Goal: Task Accomplishment & Management: Complete application form

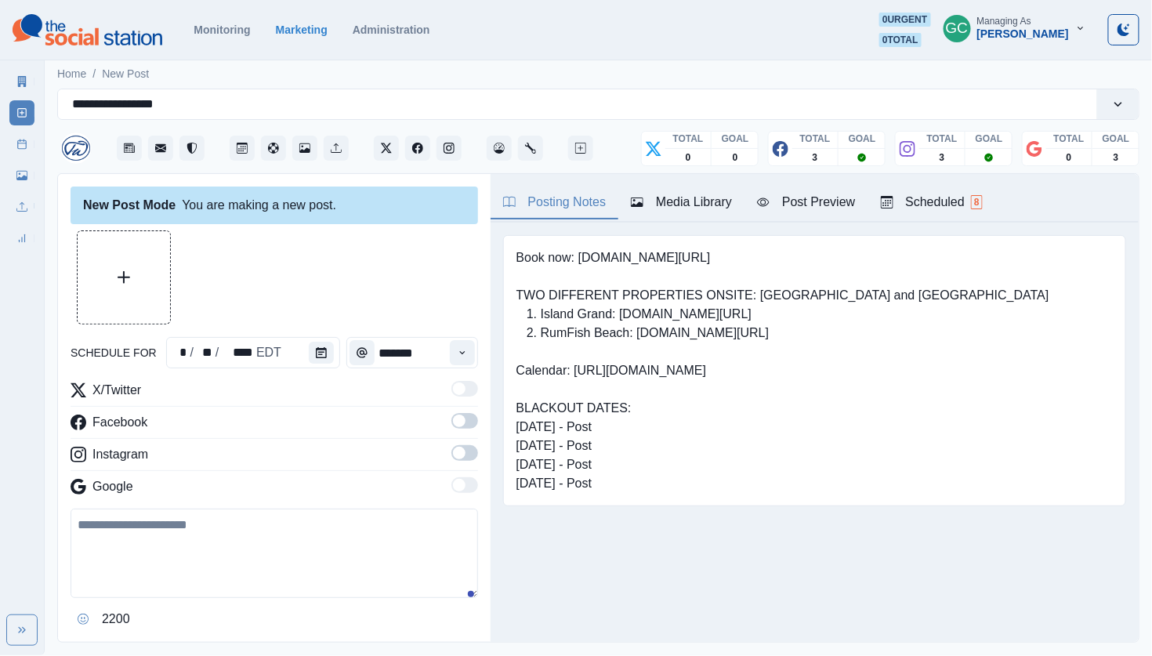
click at [983, 209] on span "8" at bounding box center [977, 202] width 12 height 14
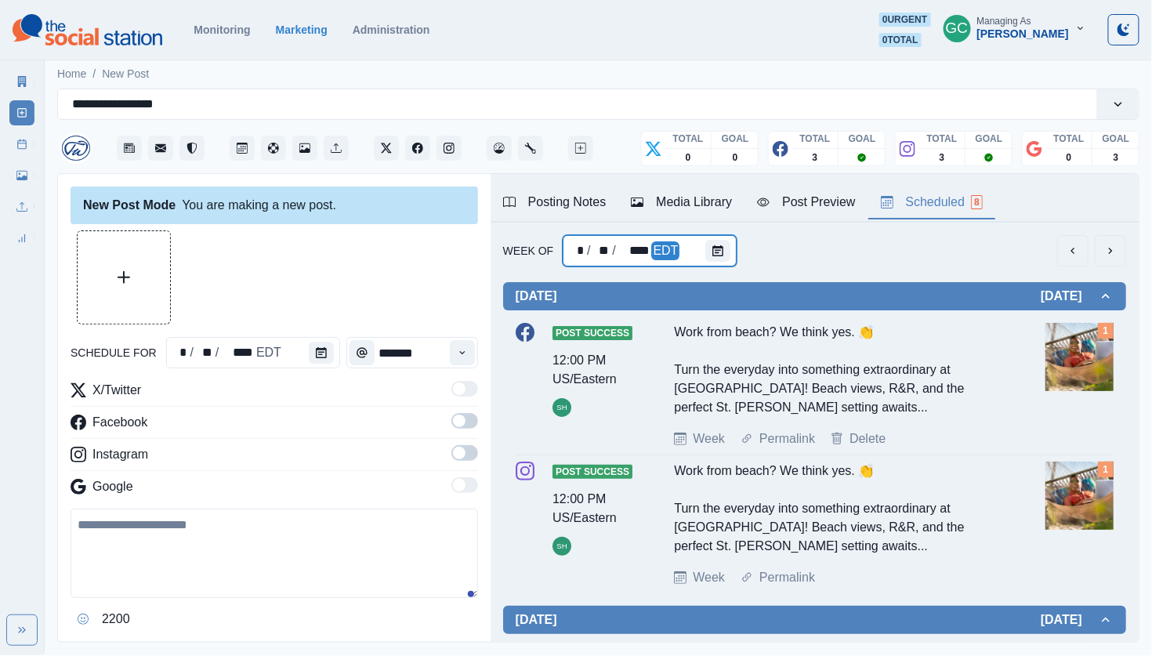
click at [692, 247] on div "* / ** / **** EDT" at bounding box center [650, 250] width 174 height 31
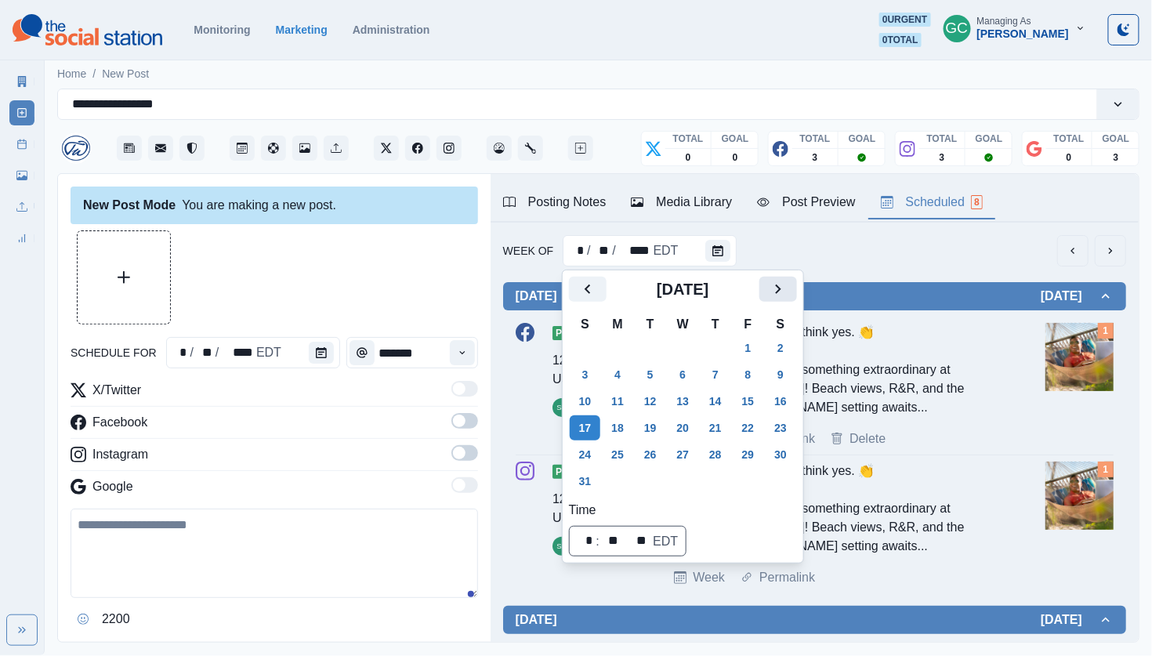
click at [788, 284] on icon "Next" at bounding box center [778, 289] width 19 height 19
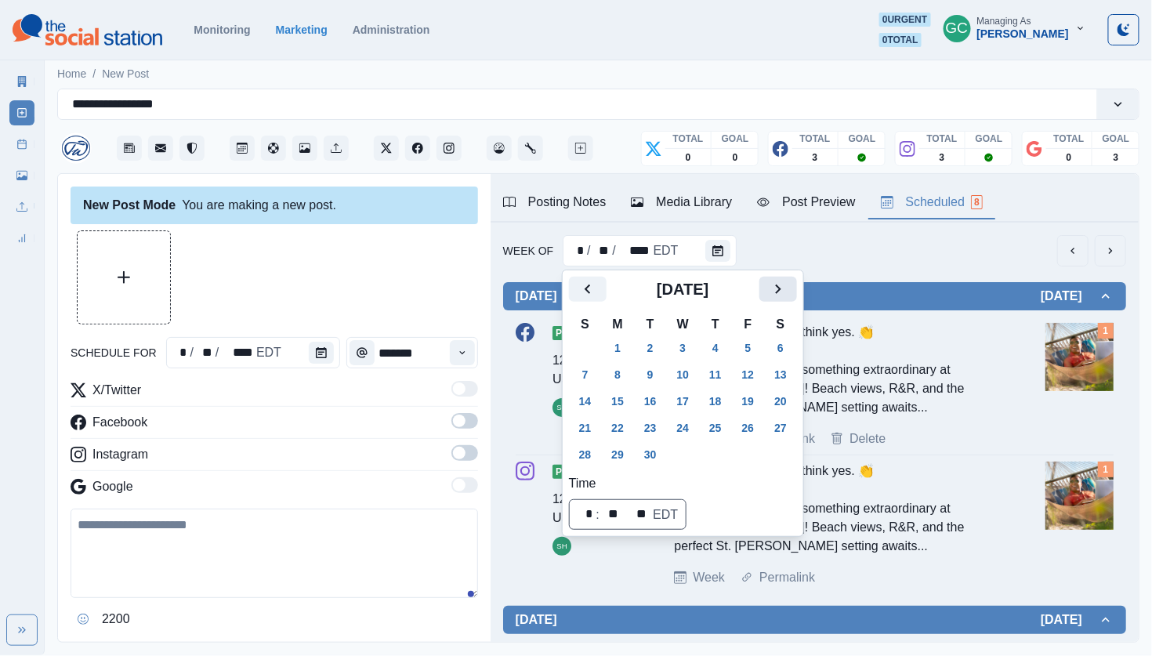
click at [788, 284] on icon "Next" at bounding box center [778, 289] width 19 height 19
click at [618, 422] on button "20" at bounding box center [617, 427] width 31 height 25
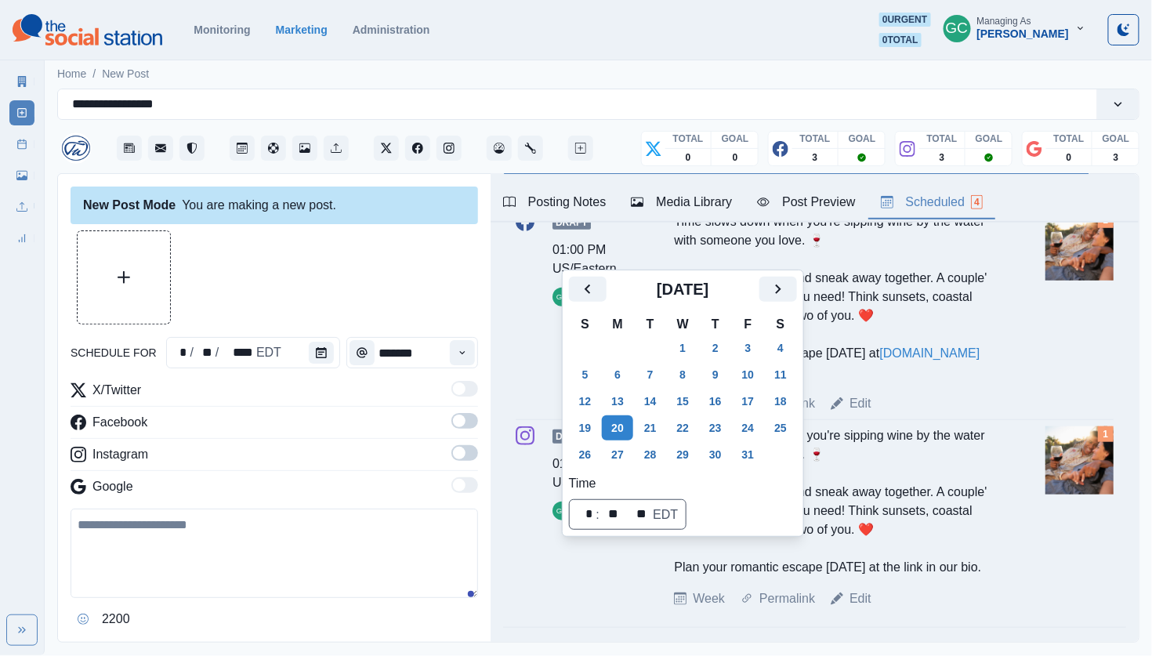
scroll to position [450, 0]
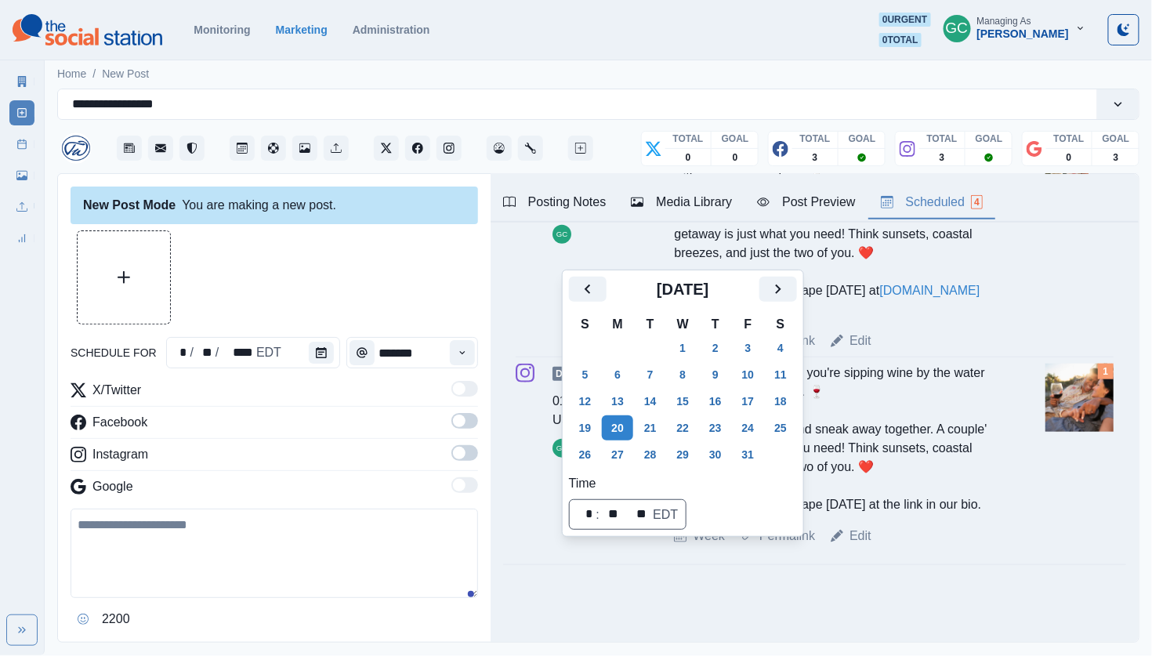
click at [971, 432] on div "Time slows down when you're sipping wine by the water with someone you love. 🍷 …" at bounding box center [838, 439] width 328 height 150
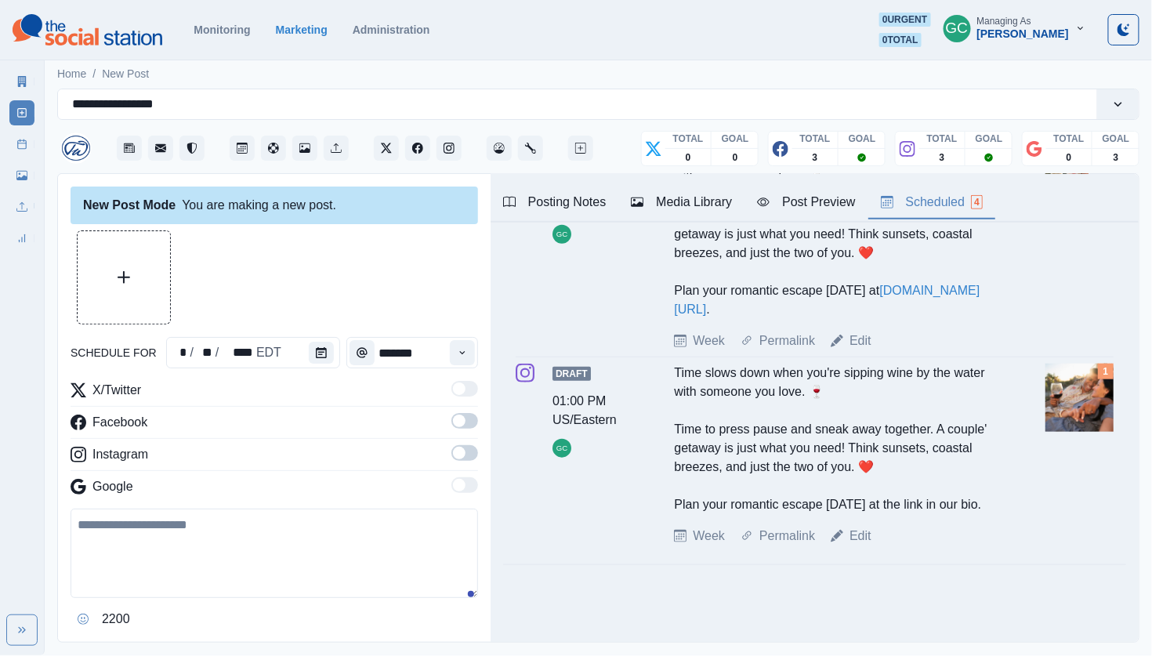
scroll to position [455, 0]
click at [118, 315] on button "Upload Media" at bounding box center [124, 277] width 92 height 92
click at [324, 354] on icon "Calendar" at bounding box center [321, 352] width 11 height 11
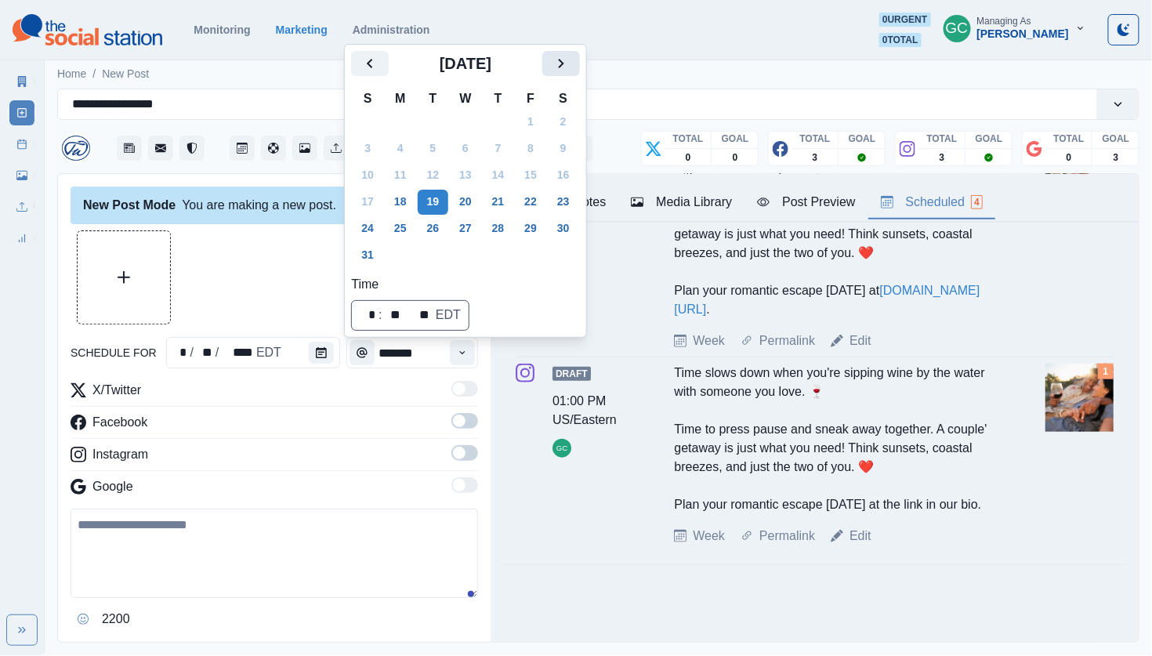
click at [570, 67] on icon "Next" at bounding box center [561, 63] width 19 height 19
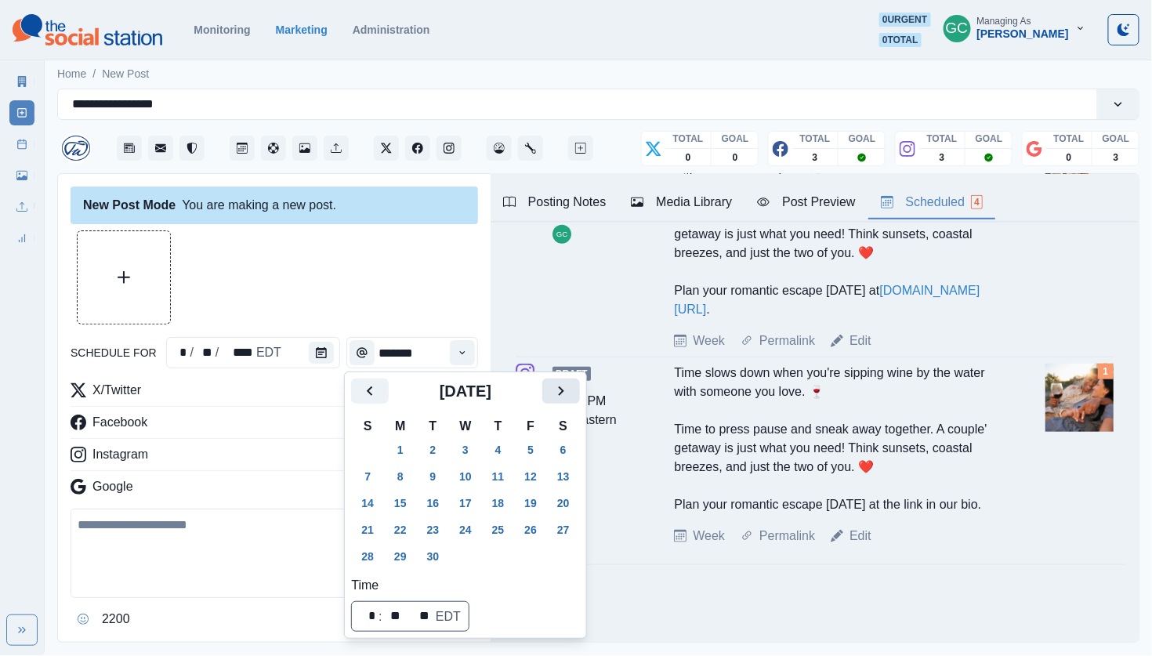
click at [570, 400] on icon "Next" at bounding box center [561, 391] width 19 height 19
click at [546, 557] on button "31" at bounding box center [530, 556] width 31 height 25
click at [465, 351] on icon "Time" at bounding box center [462, 352] width 11 height 11
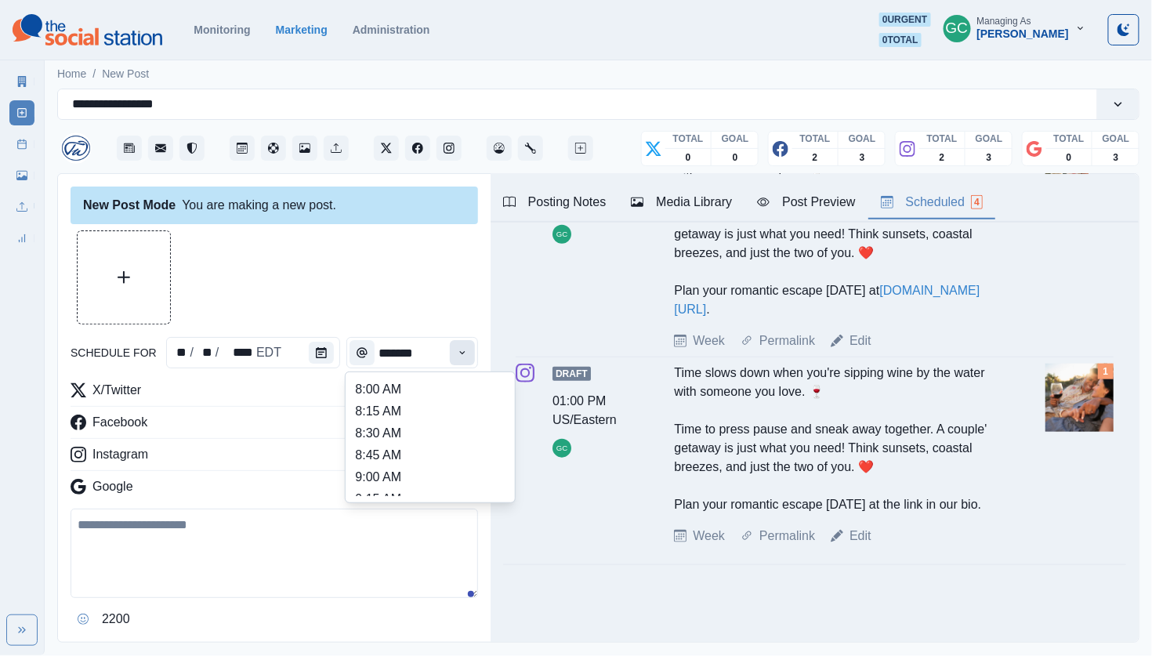
click at [465, 351] on icon "Time" at bounding box center [462, 352] width 11 height 11
click at [405, 469] on li "11:00 AM" at bounding box center [430, 469] width 157 height 22
type input "********"
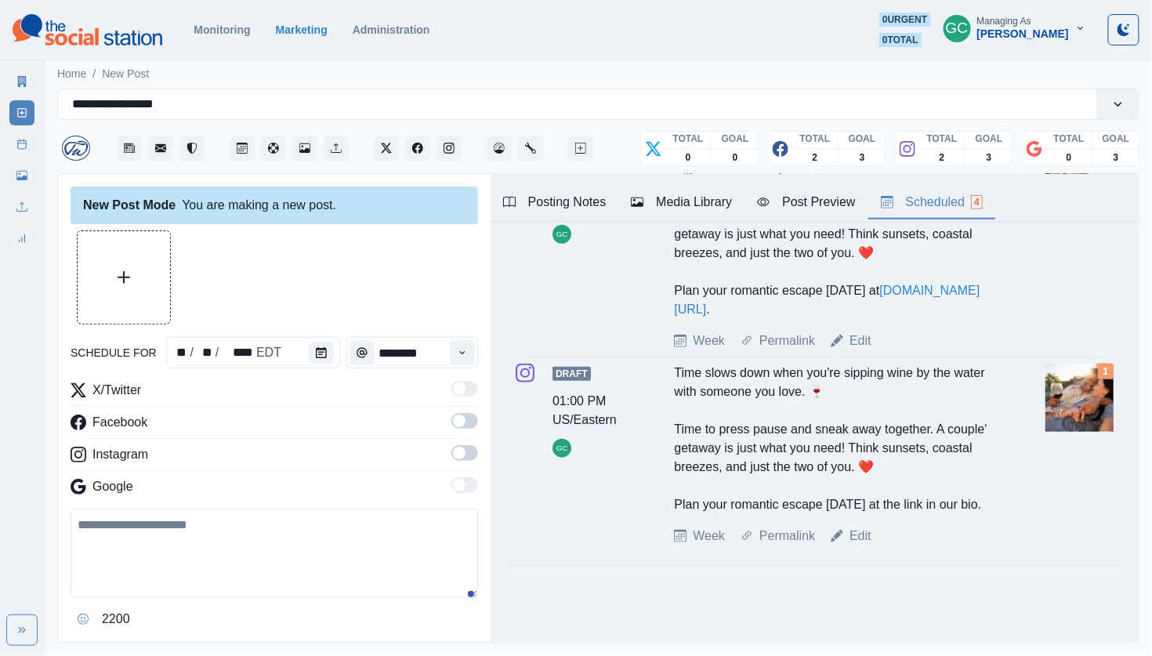
click at [473, 458] on span at bounding box center [464, 453] width 27 height 16
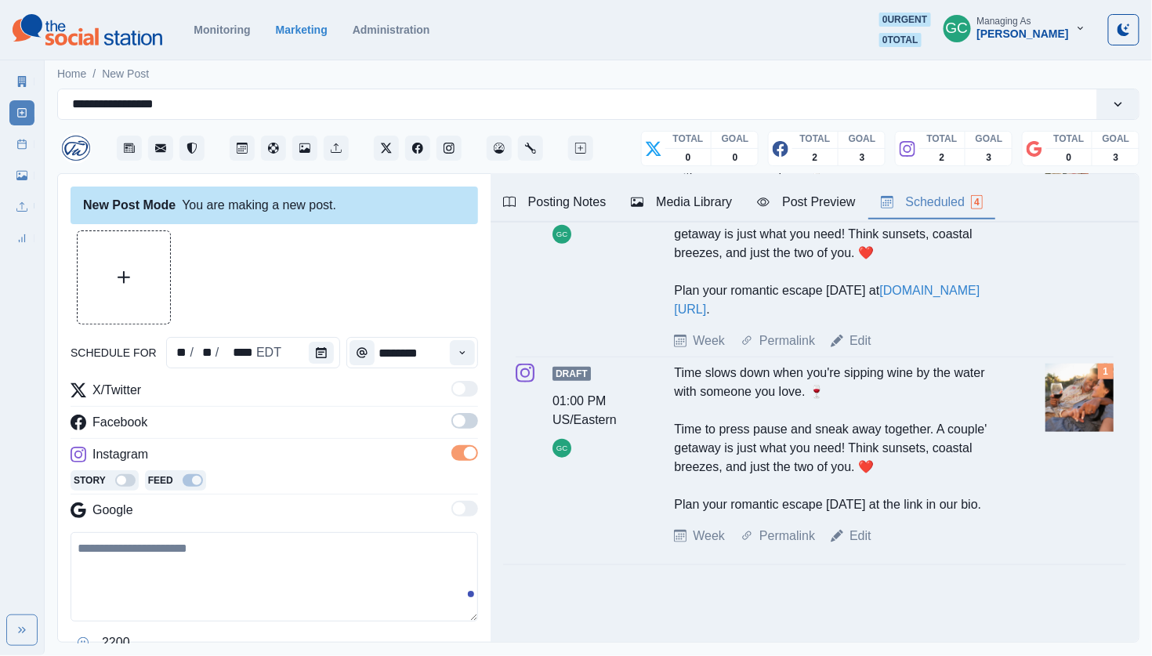
click at [473, 407] on hr at bounding box center [274, 406] width 407 height 1
click at [472, 419] on span at bounding box center [464, 421] width 27 height 16
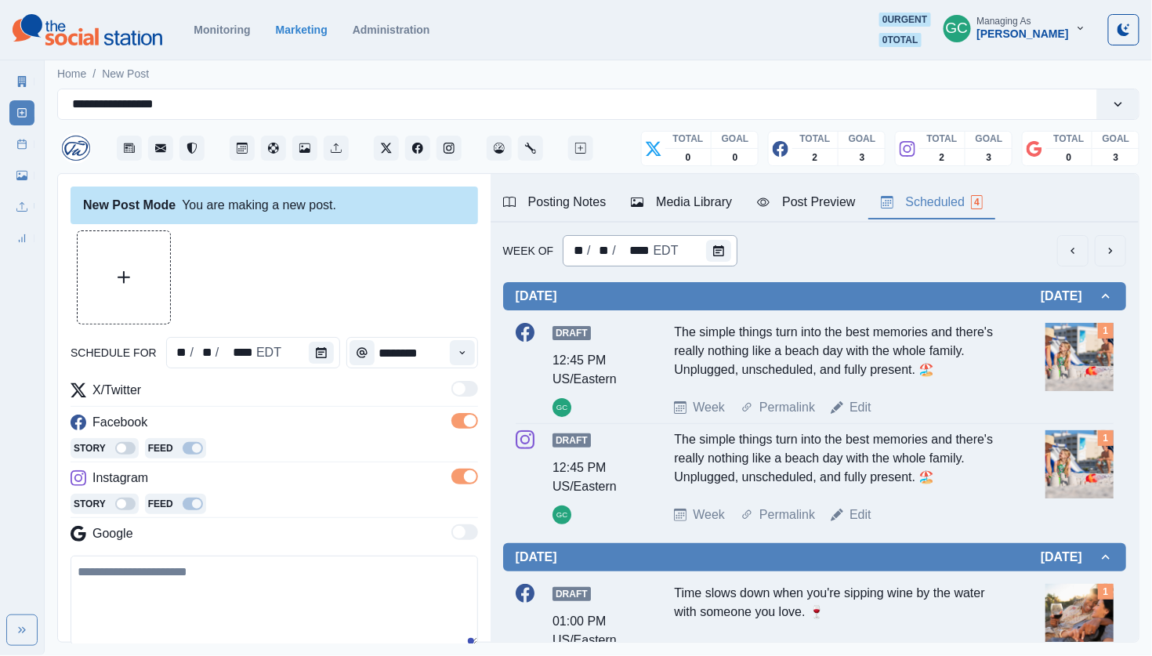
scroll to position [0, 0]
click at [698, 241] on div "** / ** / **** EDT" at bounding box center [650, 250] width 174 height 31
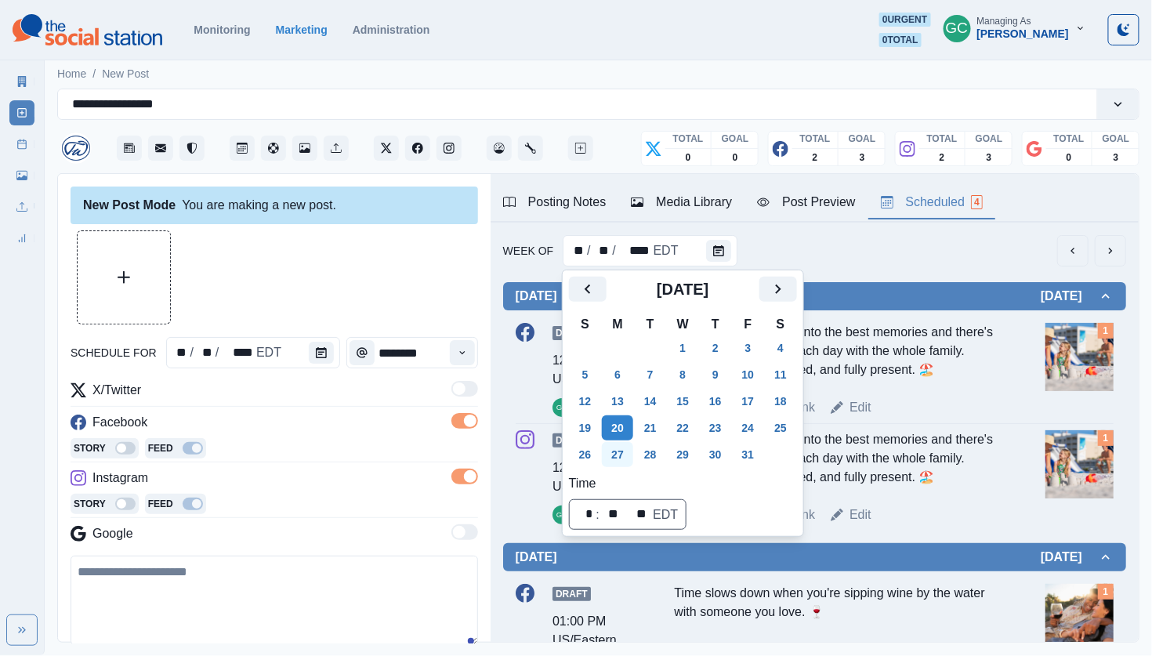
click at [615, 452] on button "27" at bounding box center [617, 454] width 31 height 25
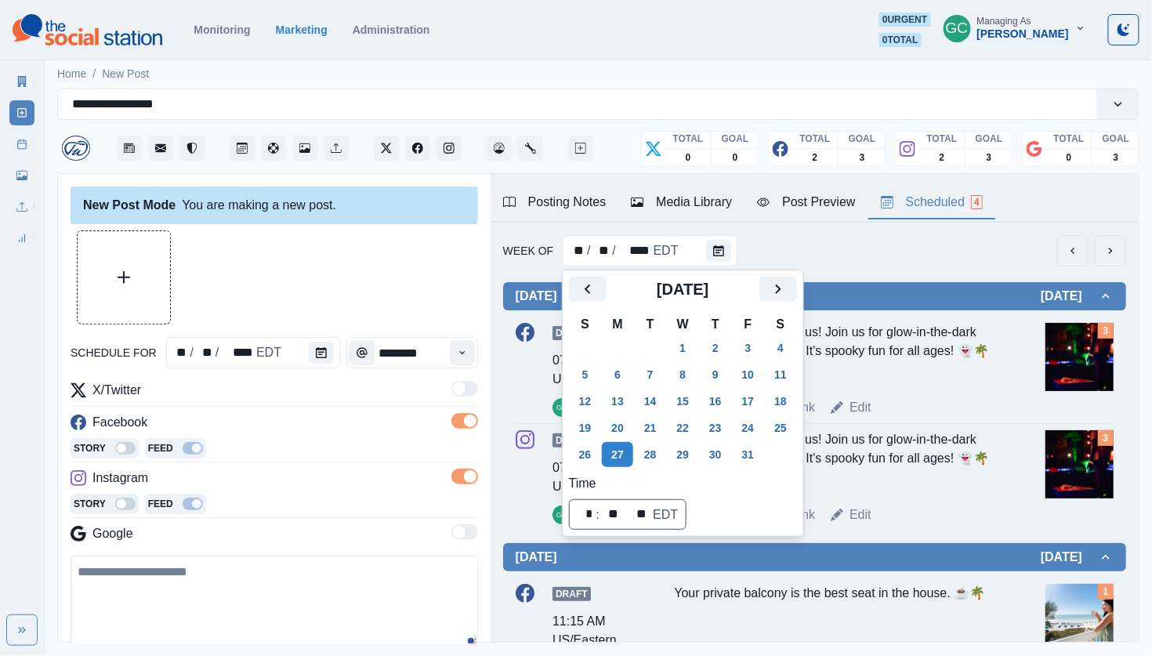
click at [952, 252] on div "Week Of ** / ** / **** EDT" at bounding box center [814, 250] width 623 height 31
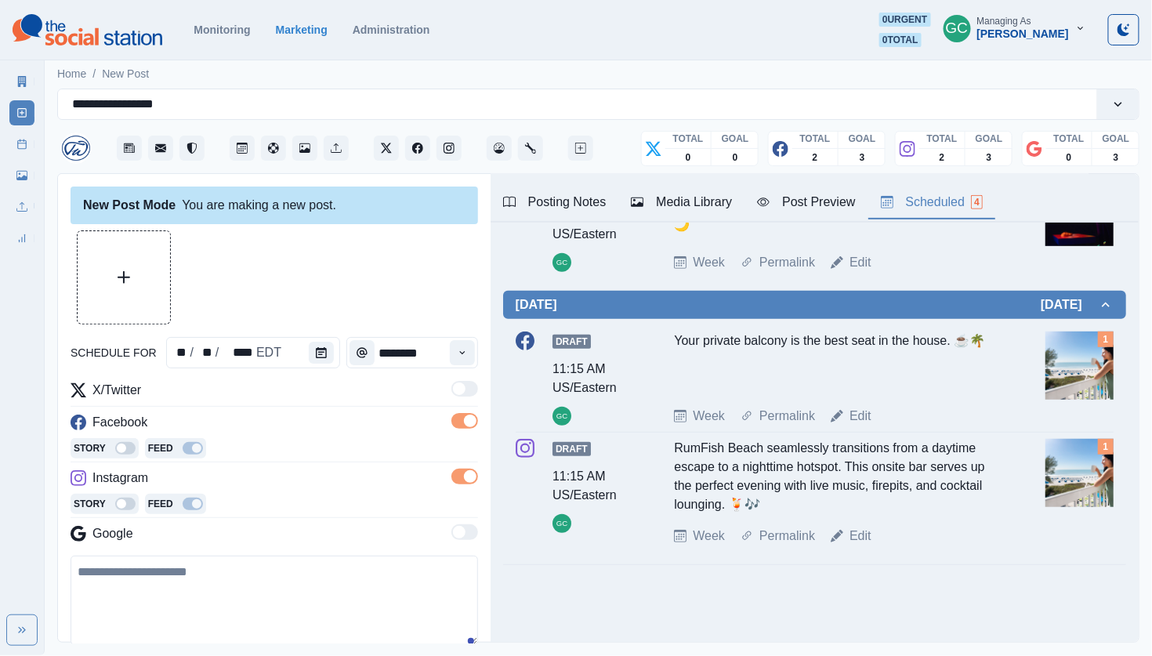
scroll to position [267, 0]
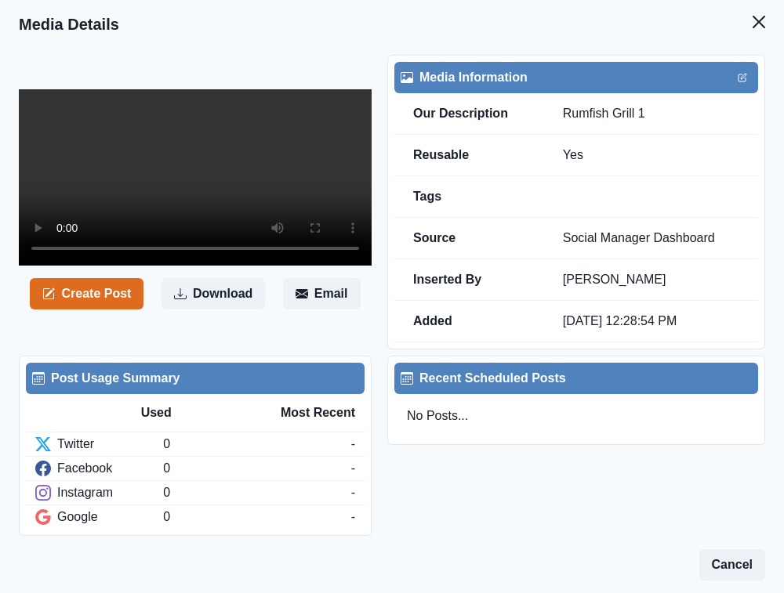
click at [217, 185] on video at bounding box center [195, 177] width 353 height 176
click at [322, 190] on video at bounding box center [195, 177] width 353 height 176
click at [230, 180] on video at bounding box center [195, 177] width 353 height 176
click at [201, 310] on button "Download" at bounding box center [212, 293] width 103 height 31
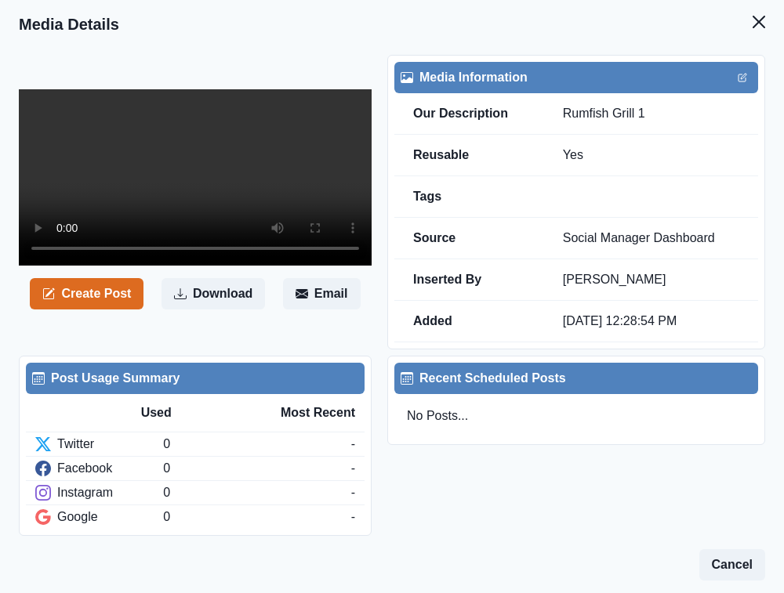
click at [246, 339] on div "Create Post Download Email" at bounding box center [203, 202] width 368 height 295
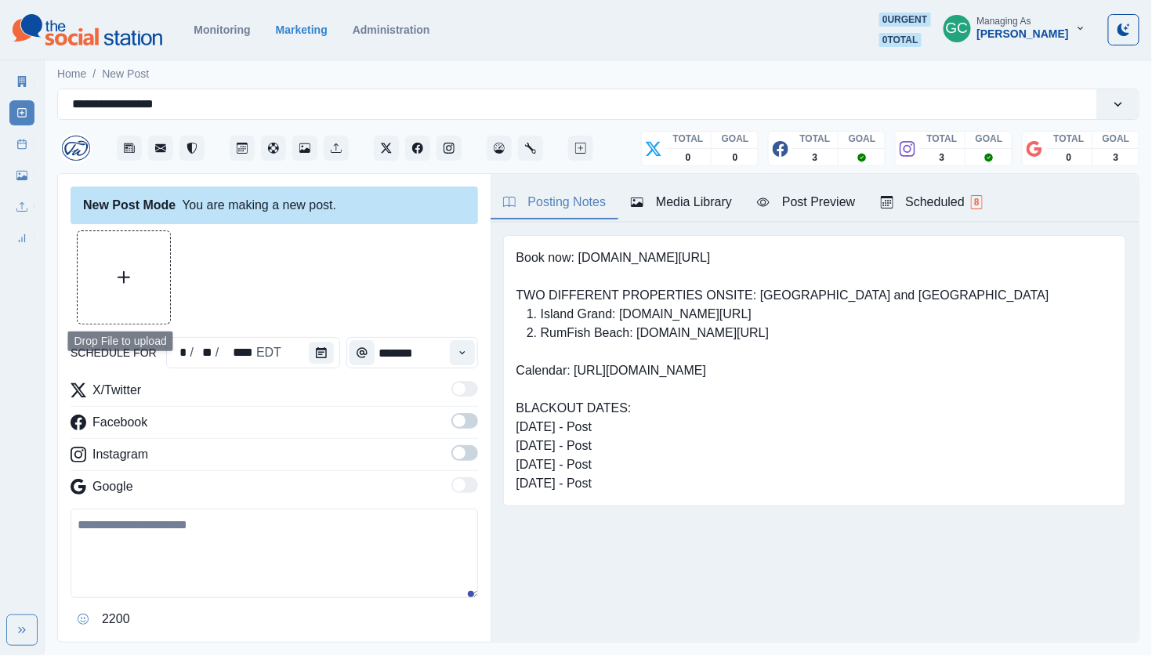
click at [138, 274] on button "Upload Media" at bounding box center [124, 277] width 92 height 92
click at [111, 293] on button "Upload Media" at bounding box center [124, 277] width 92 height 92
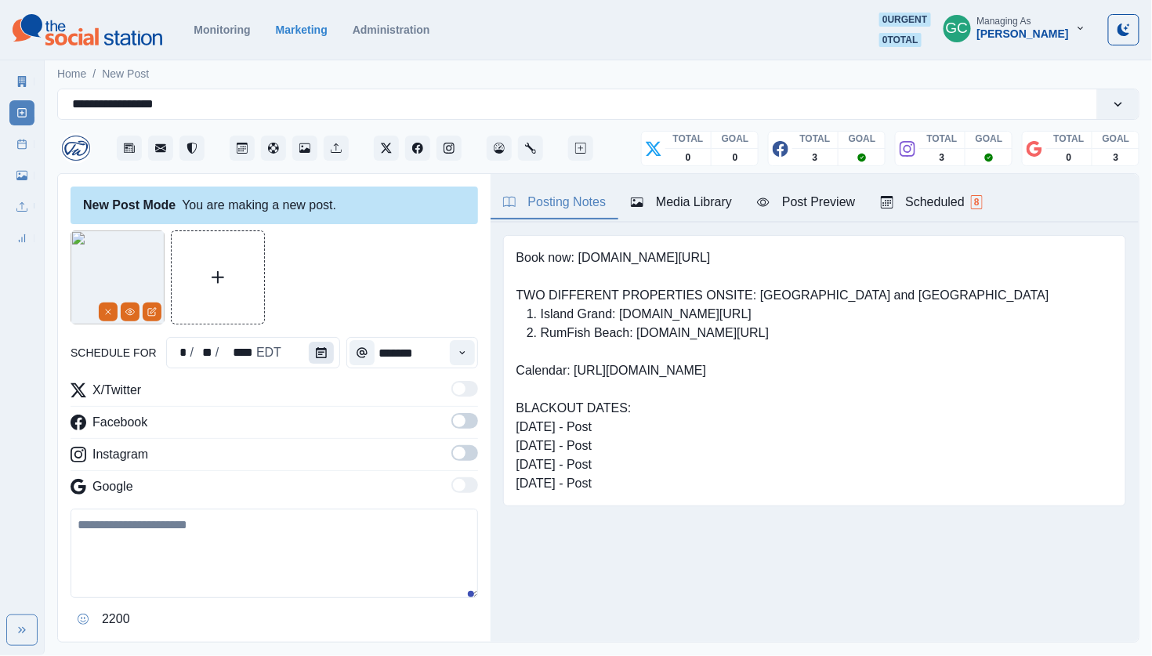
click at [316, 357] on icon "Calendar" at bounding box center [321, 352] width 11 height 11
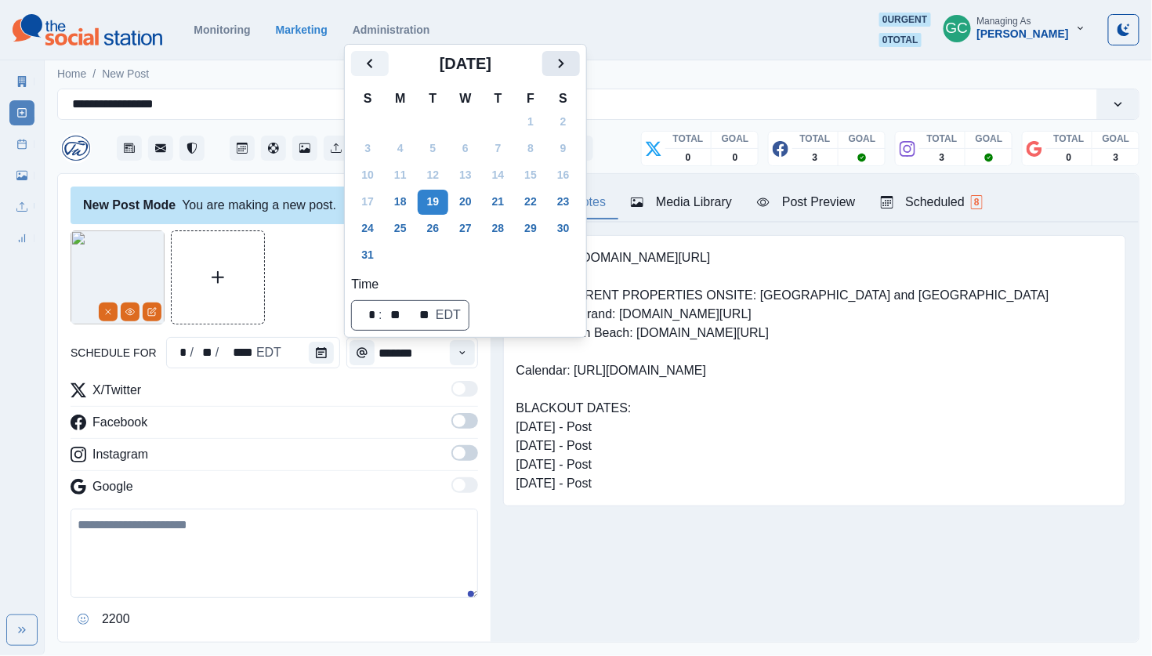
click at [570, 70] on icon "Next" at bounding box center [561, 63] width 19 height 19
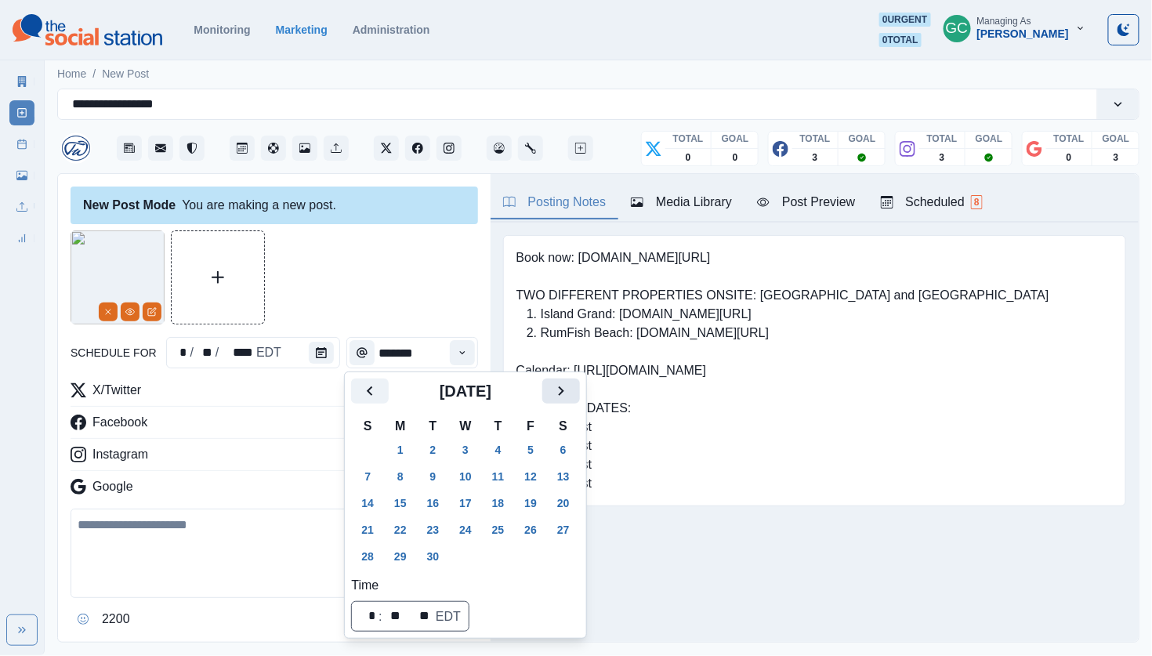
click at [563, 388] on icon "Next" at bounding box center [560, 390] width 5 height 9
click at [404, 528] on button "20" at bounding box center [400, 529] width 31 height 25
click at [469, 531] on button "22" at bounding box center [465, 529] width 31 height 25
click at [462, 358] on icon "Time" at bounding box center [462, 352] width 11 height 11
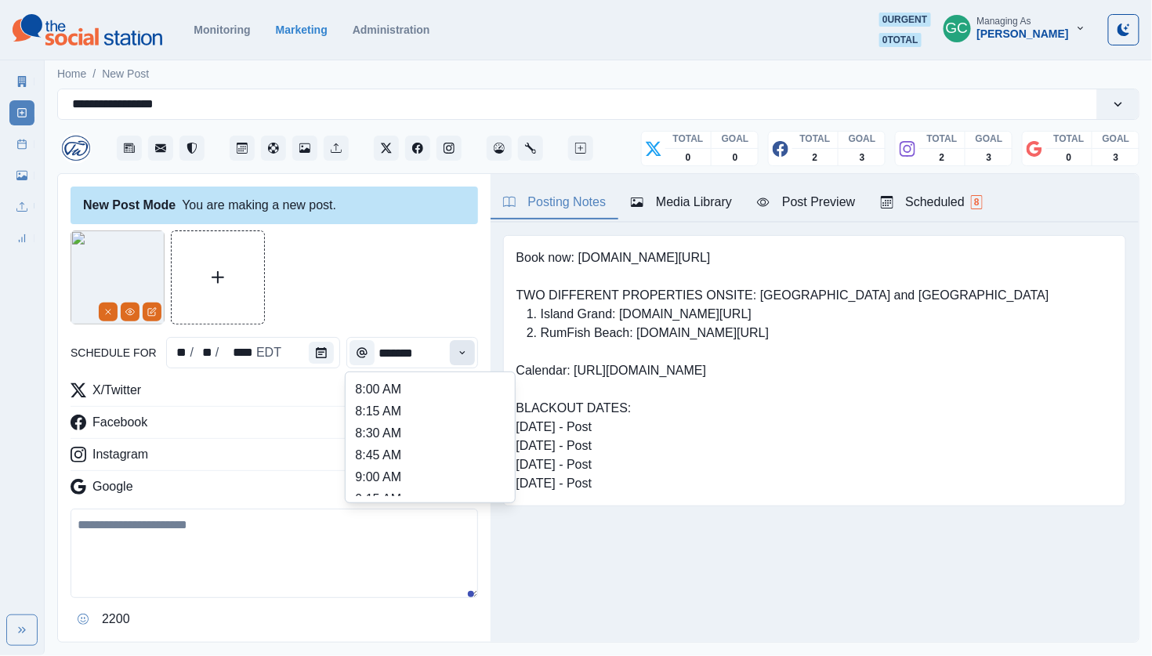
click at [462, 358] on icon "Time" at bounding box center [462, 352] width 11 height 11
click at [444, 445] on li "12:30 PM" at bounding box center [430, 434] width 157 height 22
type input "********"
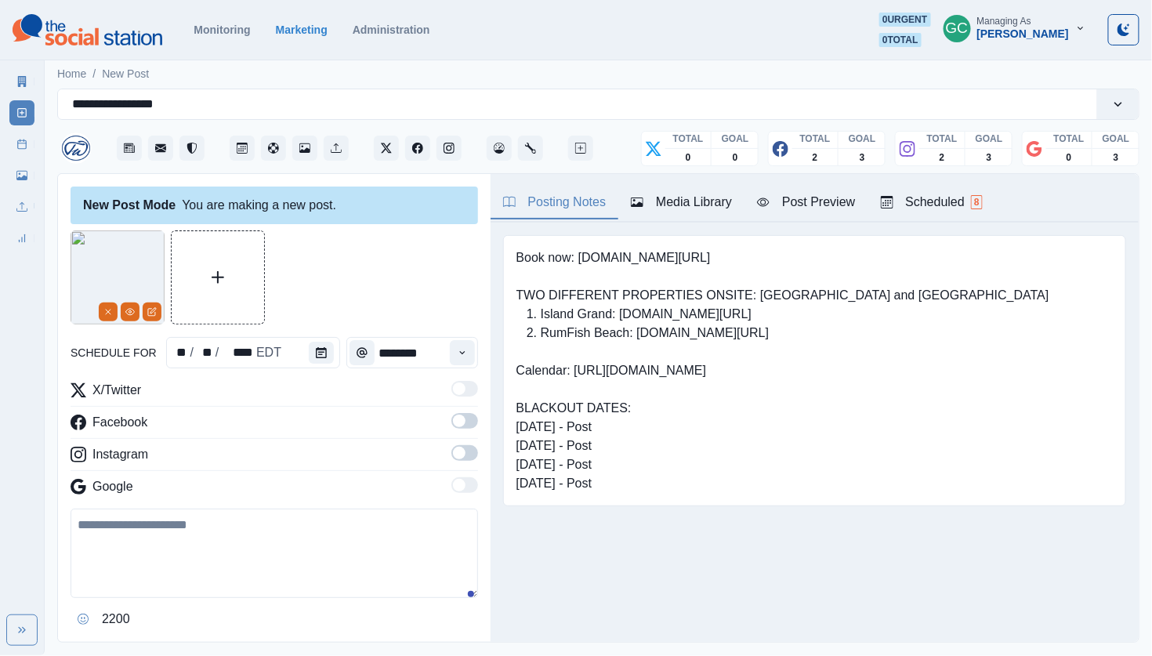
click at [463, 461] on span at bounding box center [464, 453] width 27 height 16
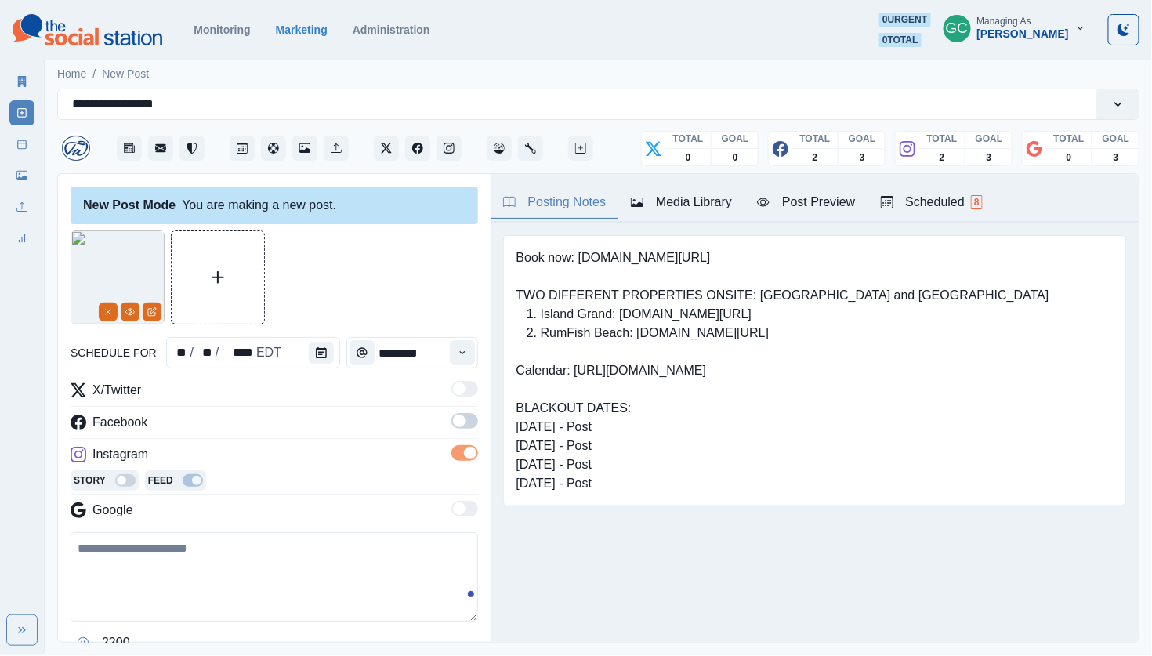
click at [464, 424] on span at bounding box center [459, 421] width 13 height 13
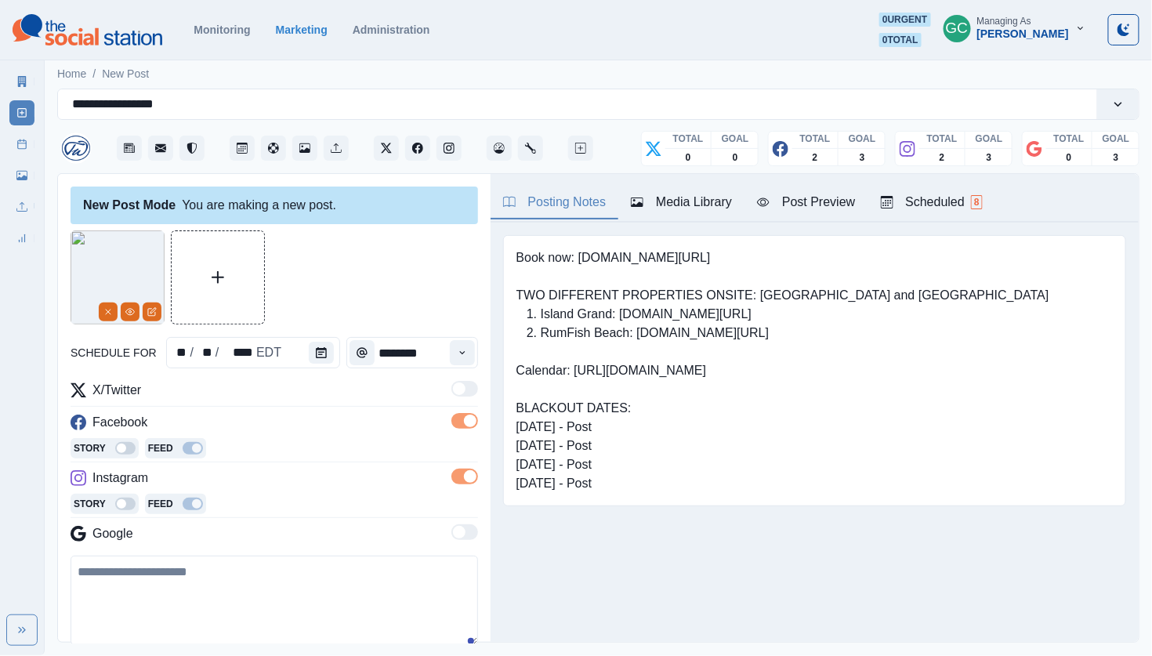
click at [951, 212] on button "Scheduled 8" at bounding box center [931, 203] width 127 height 33
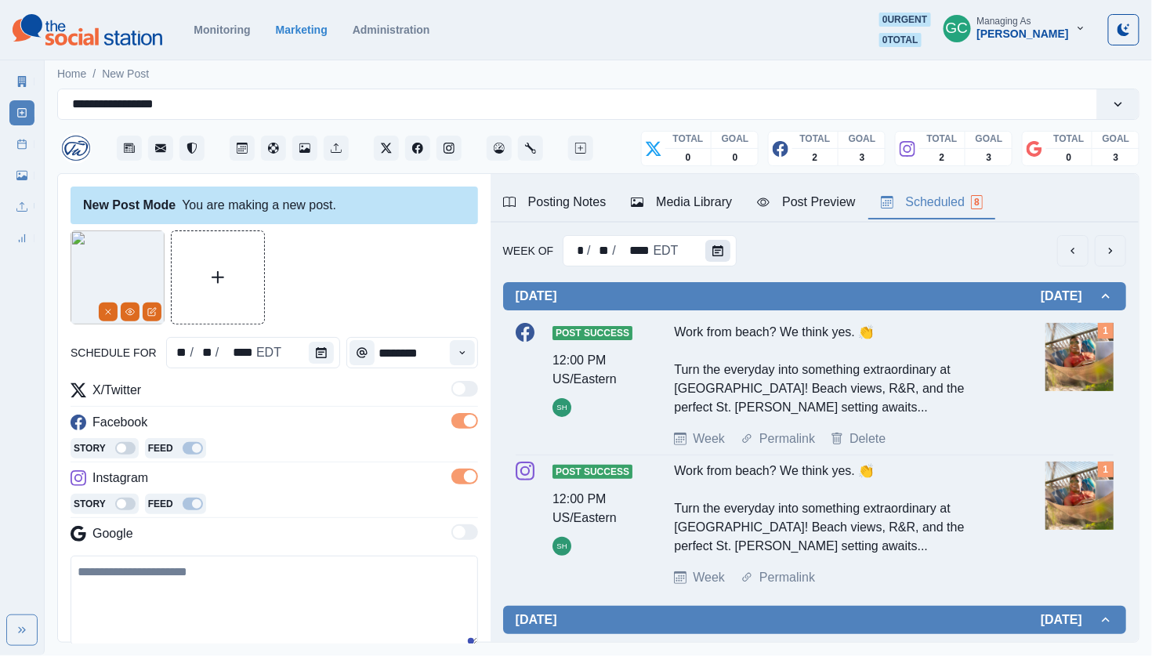
click at [707, 253] on button "Calendar" at bounding box center [717, 251] width 25 height 22
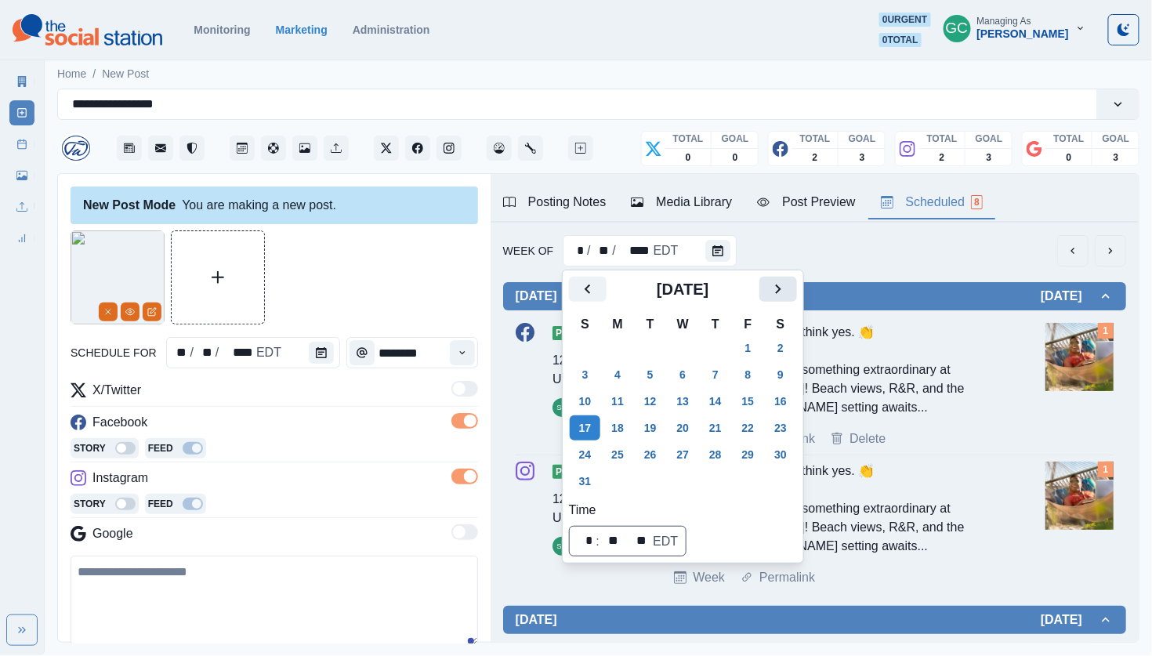
click at [788, 295] on icon "Next" at bounding box center [778, 289] width 19 height 19
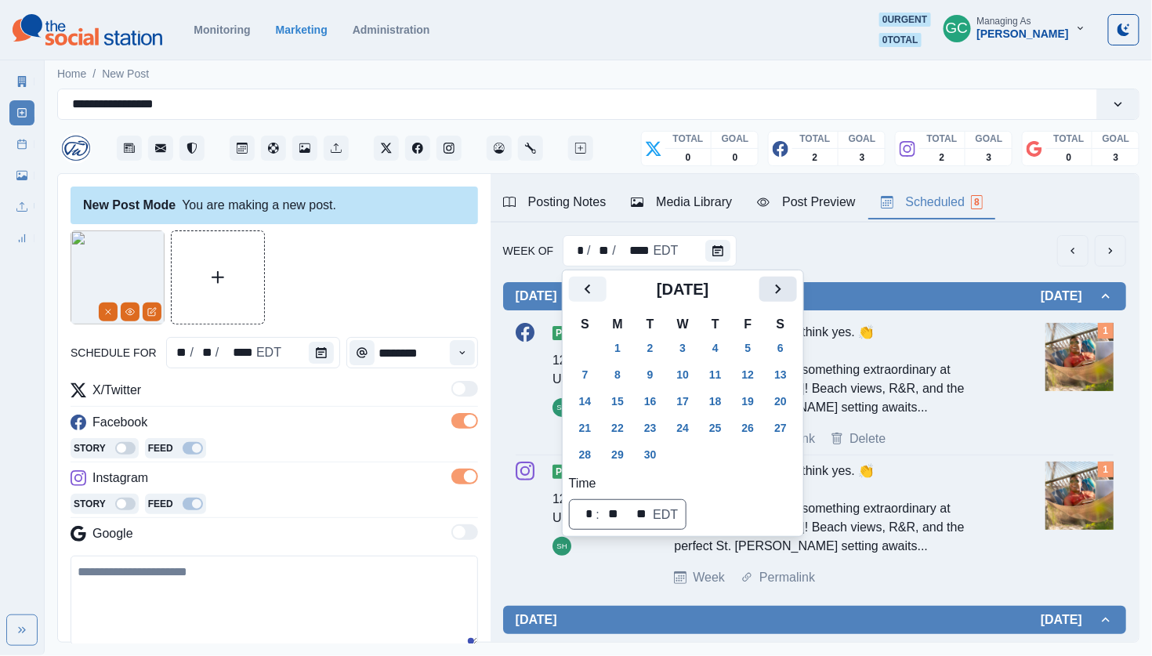
click at [788, 295] on icon "Next" at bounding box center [778, 289] width 19 height 19
click at [618, 429] on button "20" at bounding box center [617, 427] width 31 height 25
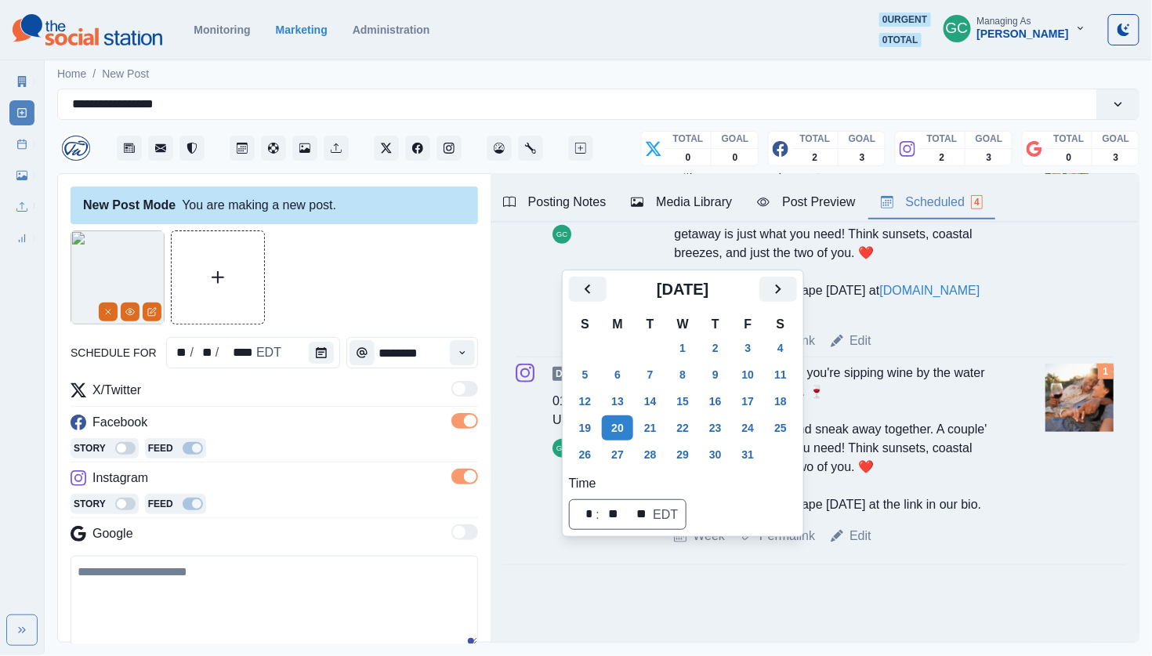
scroll to position [455, 0]
click at [283, 567] on textarea at bounding box center [274, 600] width 407 height 89
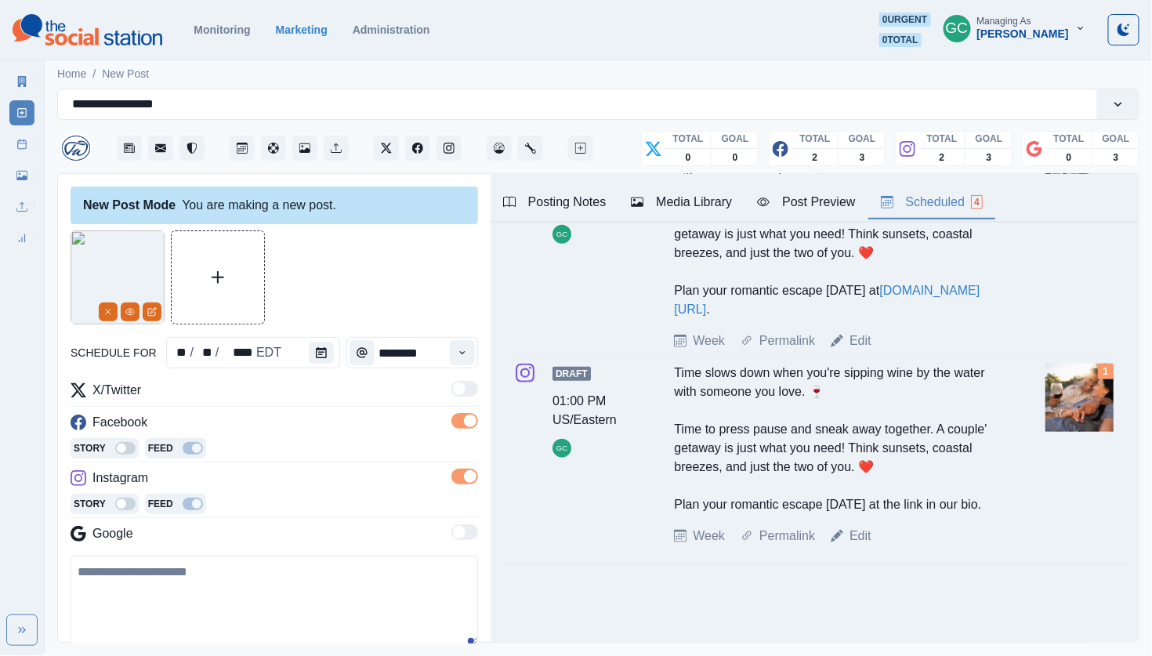
click at [273, 598] on textarea at bounding box center [274, 600] width 407 height 89
paste textarea "**********"
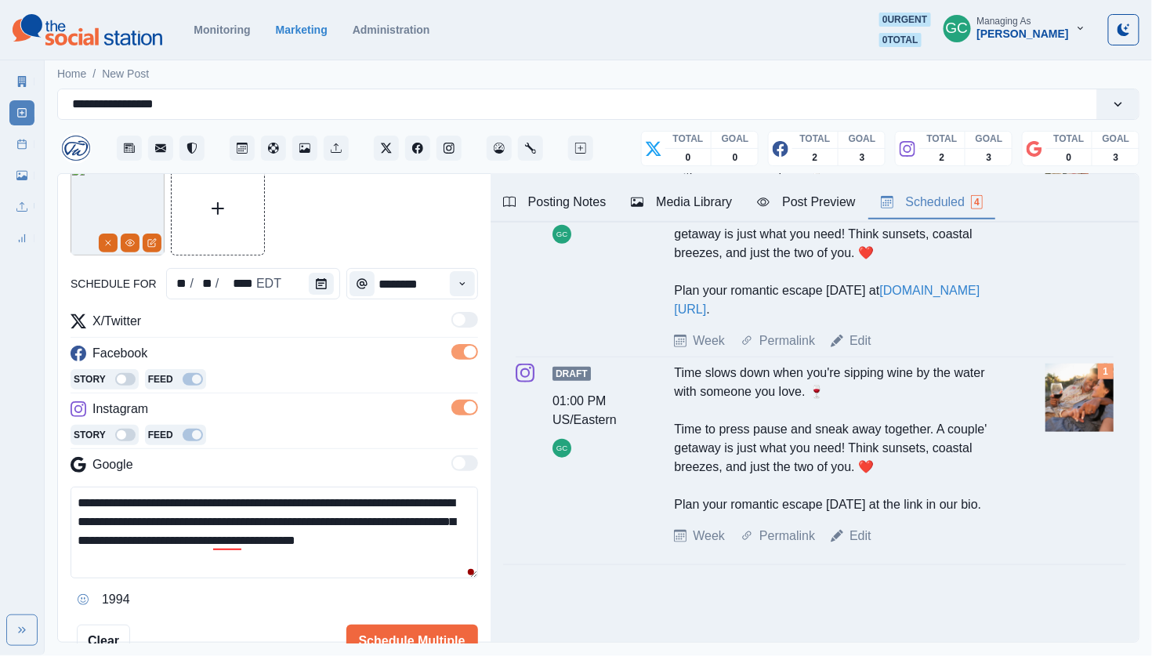
scroll to position [71, 0]
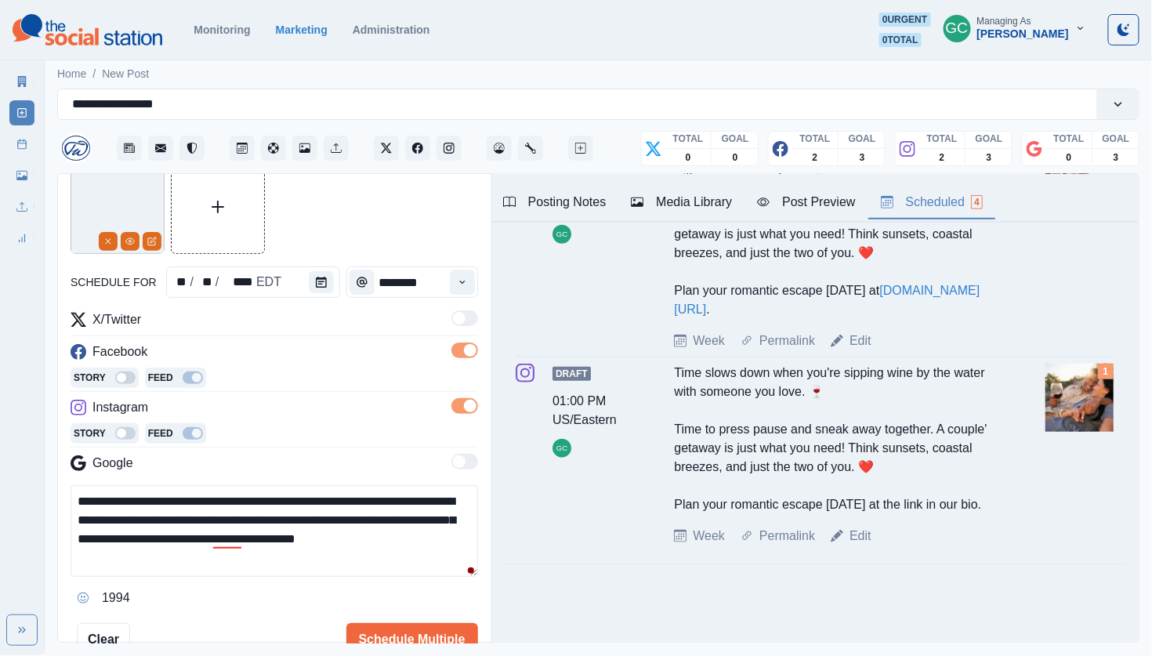
click at [321, 503] on textarea "**********" at bounding box center [274, 531] width 407 height 92
click at [234, 560] on div "that both" at bounding box center [255, 561] width 55 height 25
type textarea "**********"
click at [370, 630] on button "Schedule Multiple" at bounding box center [412, 638] width 132 height 31
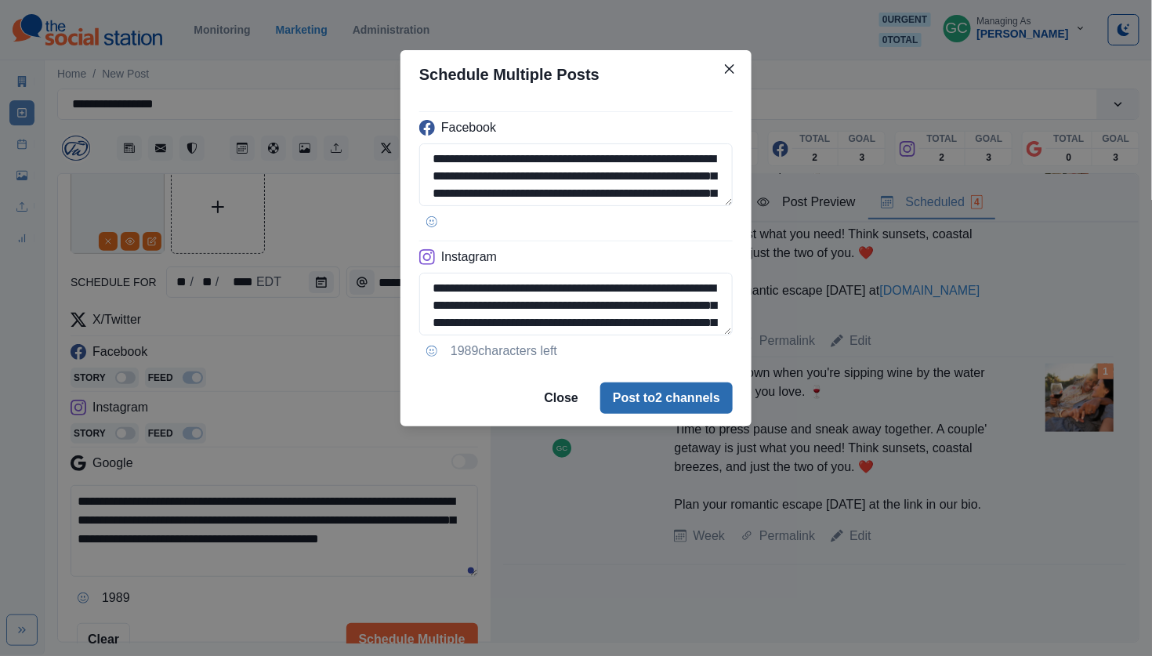
click at [688, 399] on button "Post to 2 channels" at bounding box center [666, 397] width 132 height 31
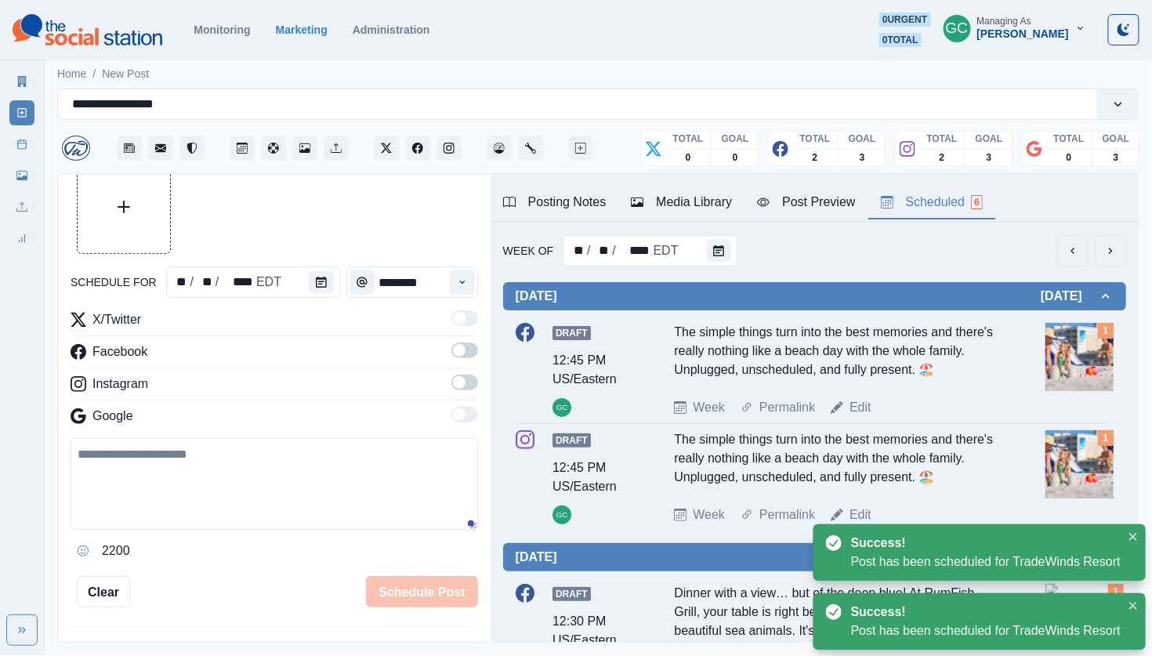
scroll to position [0, 0]
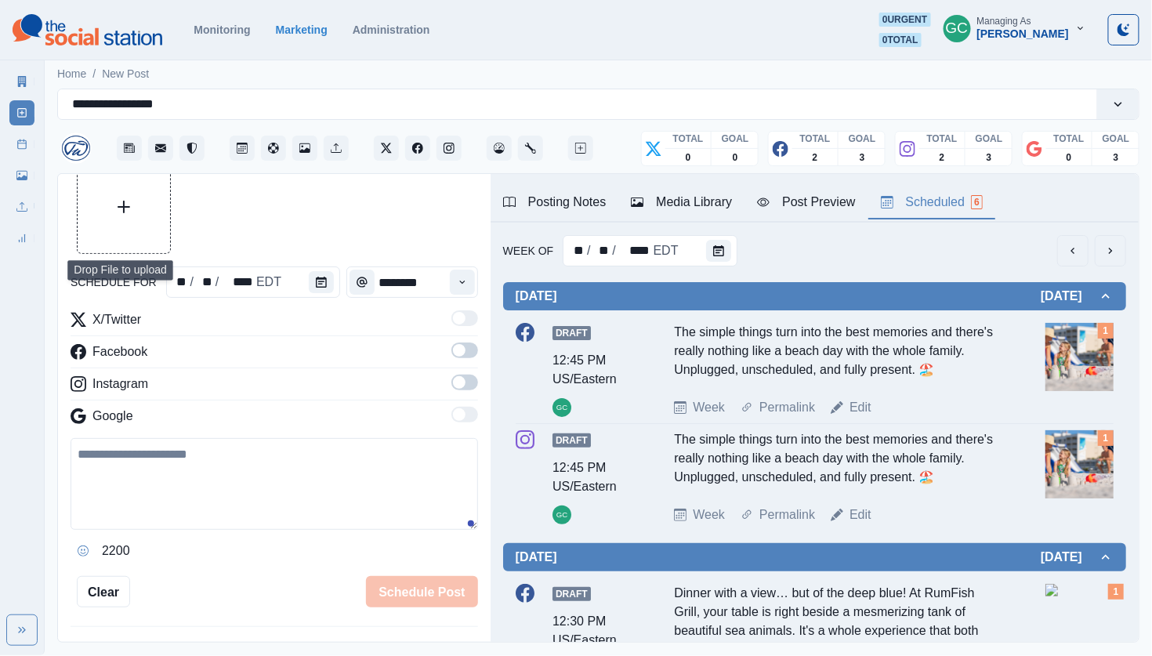
click at [91, 220] on button "Upload Media" at bounding box center [124, 207] width 92 height 92
click at [461, 347] on span at bounding box center [459, 350] width 13 height 13
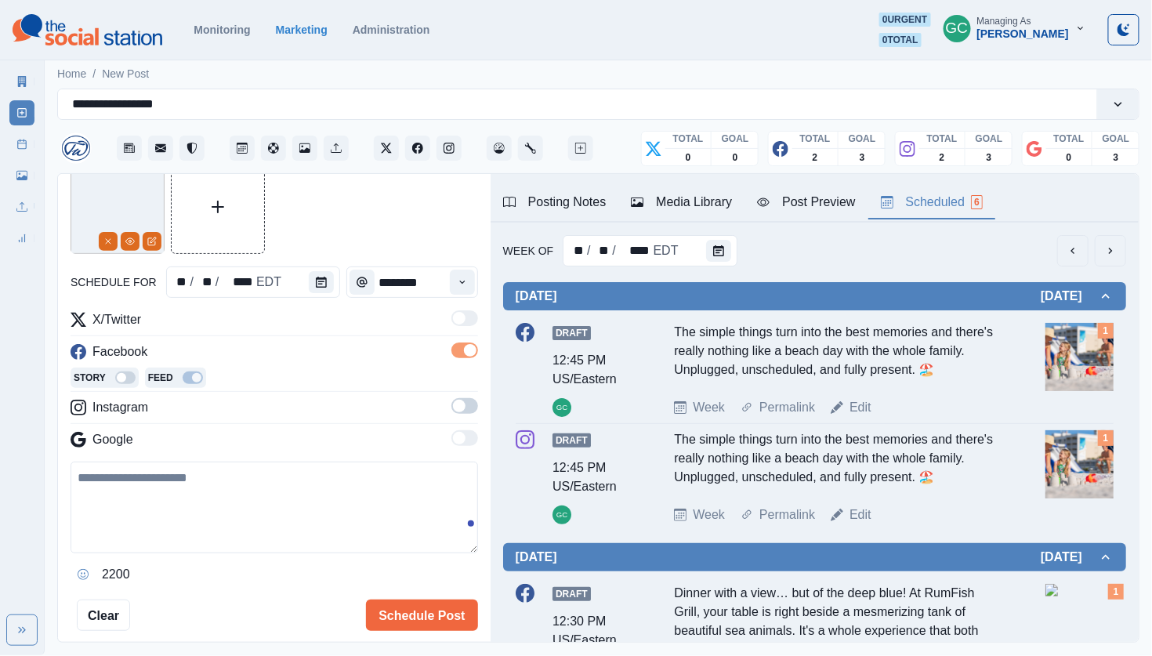
click at [464, 406] on span at bounding box center [459, 406] width 13 height 13
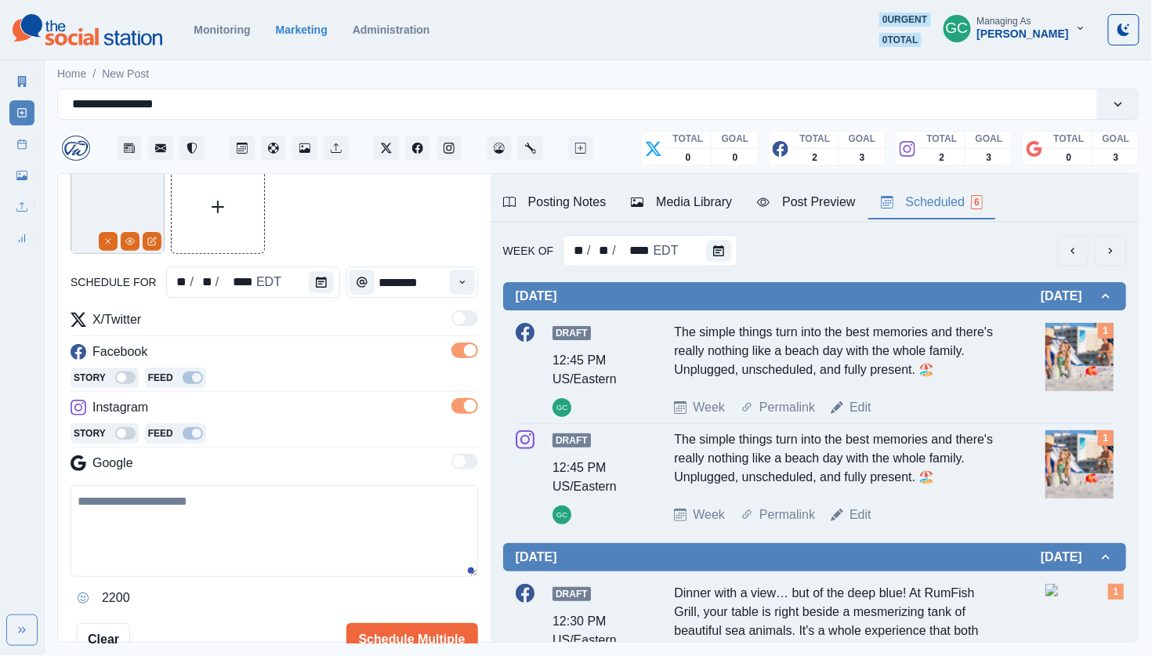
click at [333, 373] on div "Story Feed" at bounding box center [274, 380] width 407 height 24
click at [310, 284] on button "Calendar" at bounding box center [321, 282] width 25 height 22
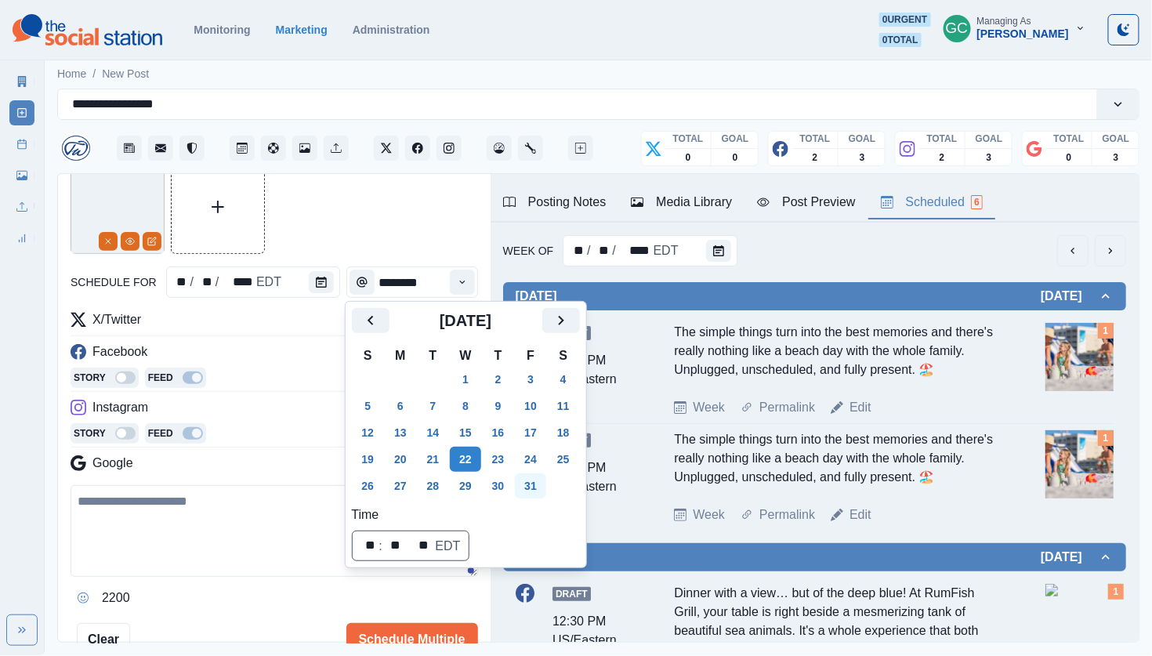
click at [546, 482] on button "31" at bounding box center [530, 485] width 31 height 25
click at [464, 272] on button "Time" at bounding box center [462, 282] width 25 height 25
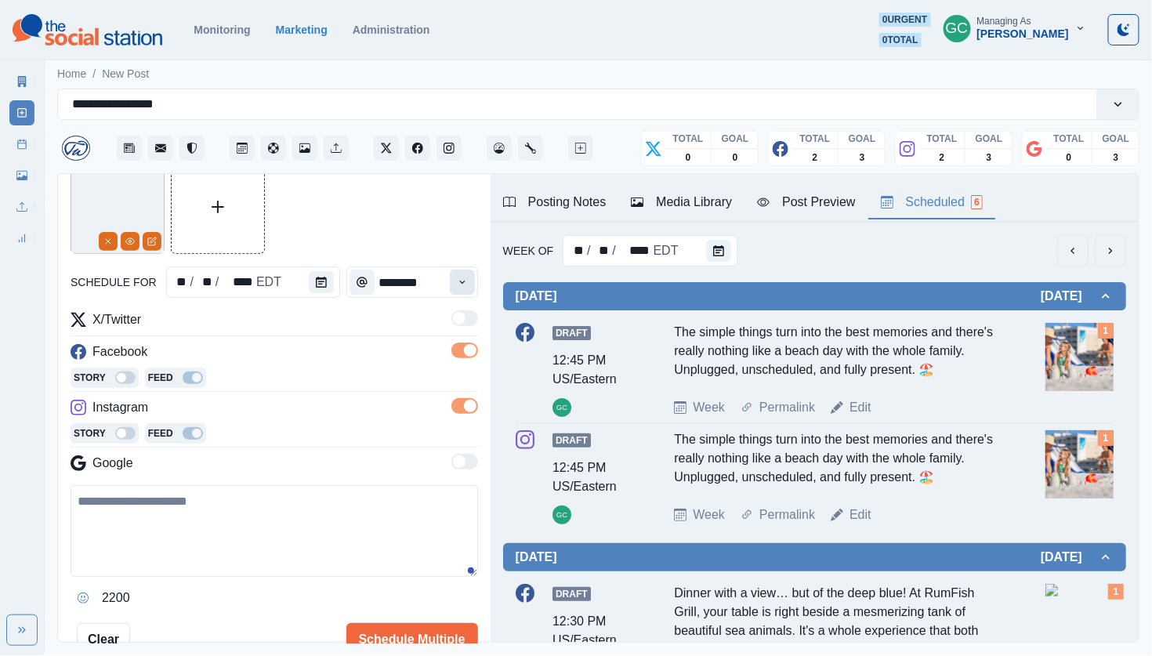
click at [464, 272] on button "Time" at bounding box center [462, 282] width 25 height 25
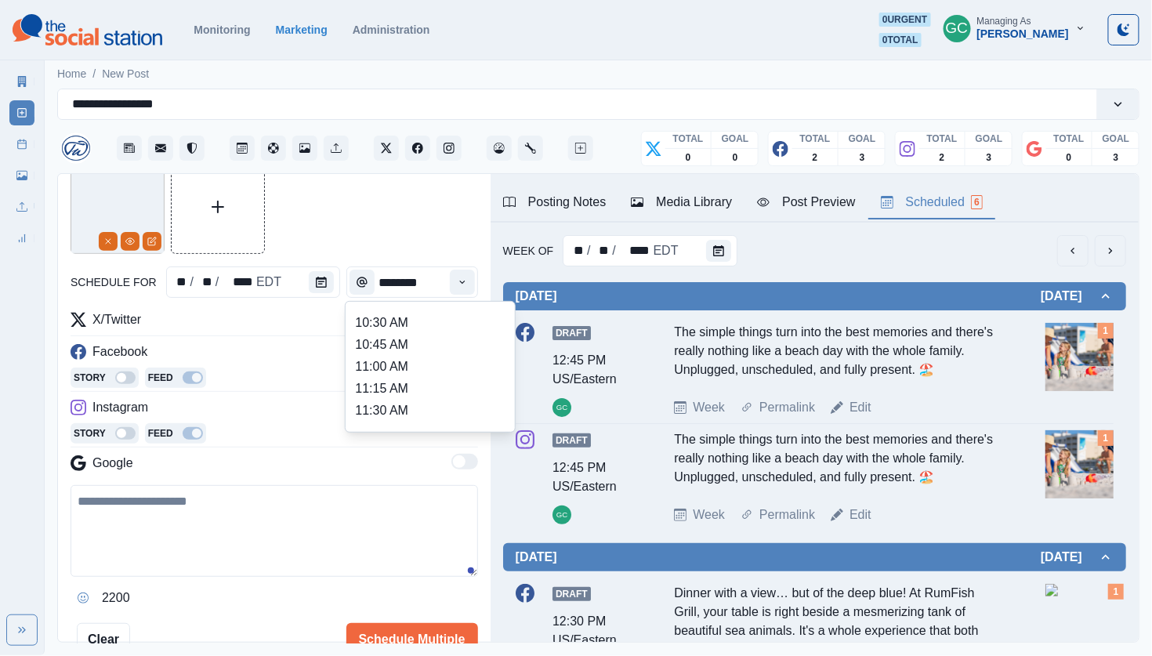
scroll to position [215, 0]
click at [424, 378] on li "11:00 AM" at bounding box center [430, 368] width 157 height 22
type input "********"
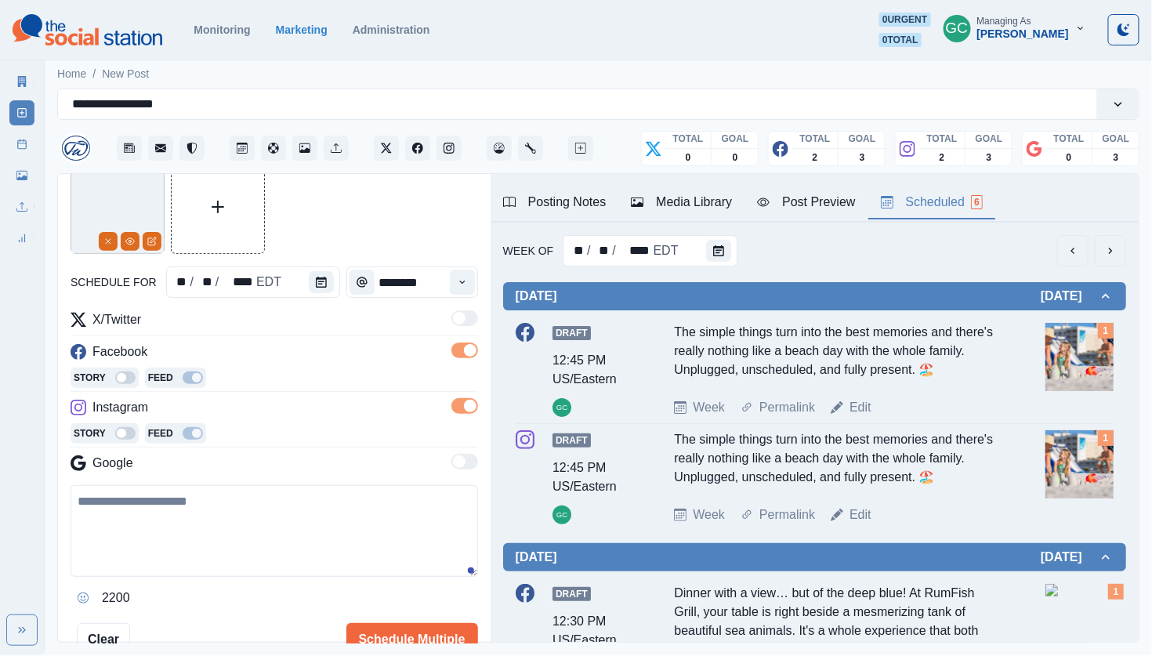
click at [316, 527] on textarea at bounding box center [274, 531] width 407 height 92
paste textarea "**********"
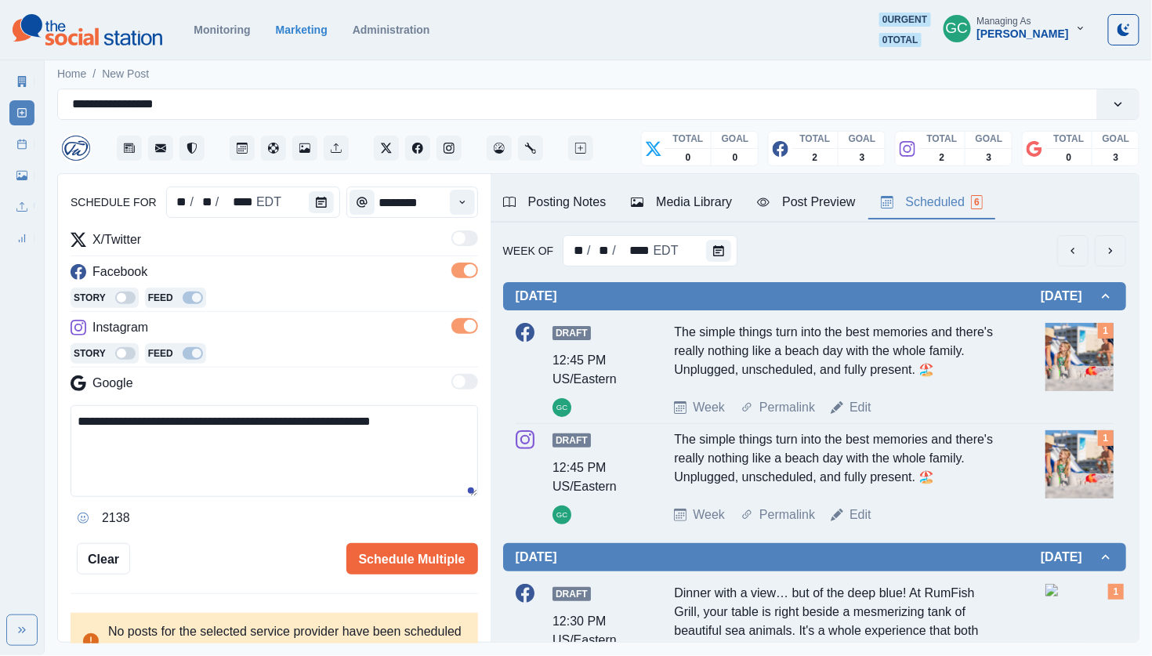
scroll to position [172, 0]
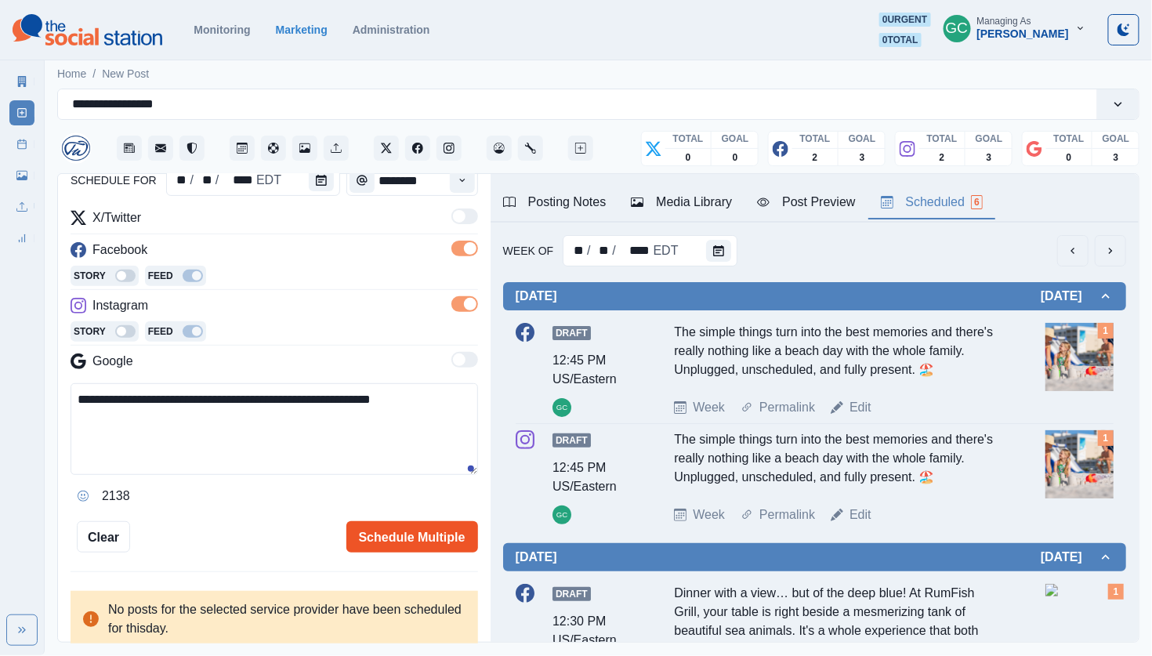
type textarea "**********"
click at [393, 534] on button "Schedule Multiple" at bounding box center [412, 536] width 132 height 31
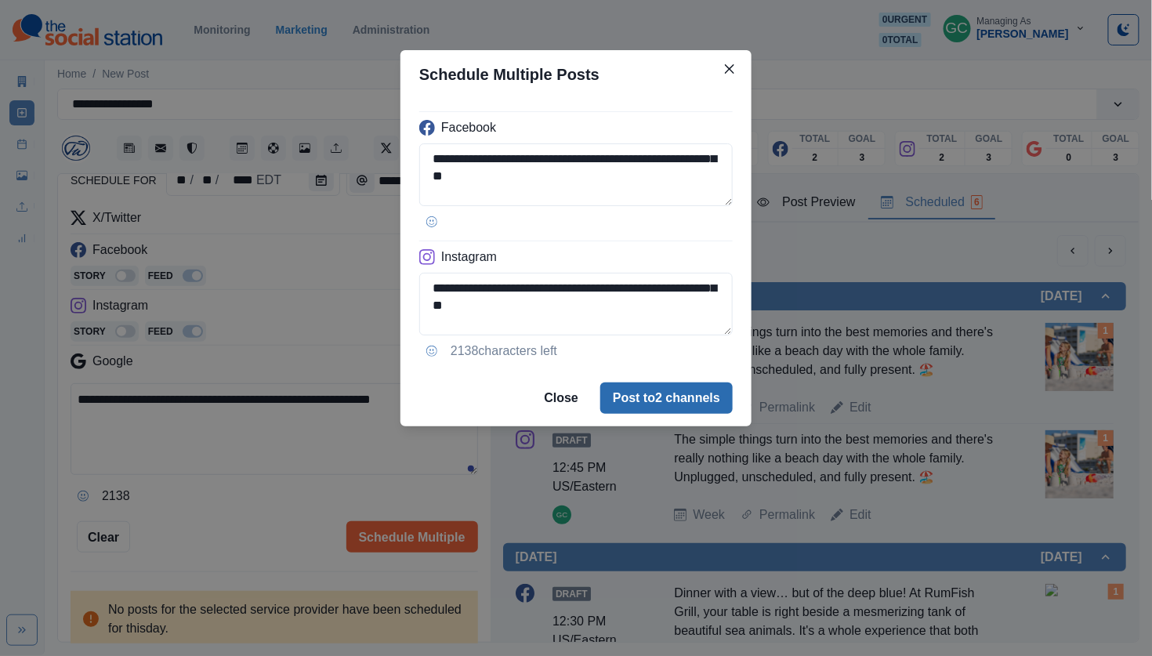
click at [670, 398] on button "Post to 2 channels" at bounding box center [666, 397] width 132 height 31
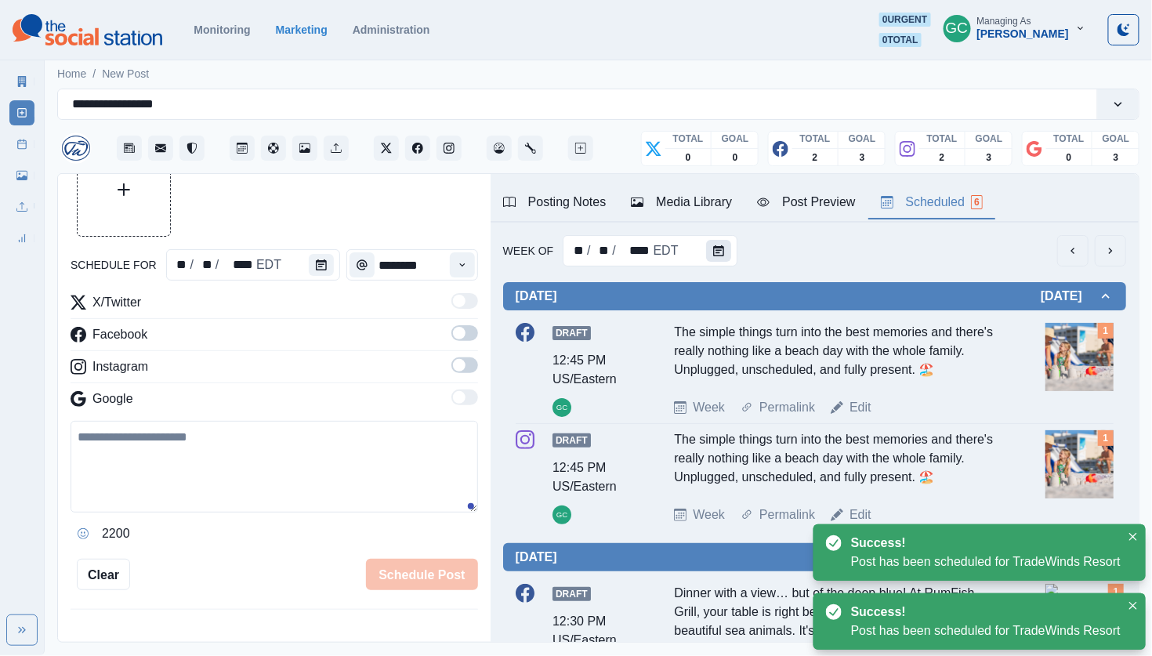
scroll to position [0, 0]
click at [708, 241] on button "Calendar" at bounding box center [718, 251] width 25 height 22
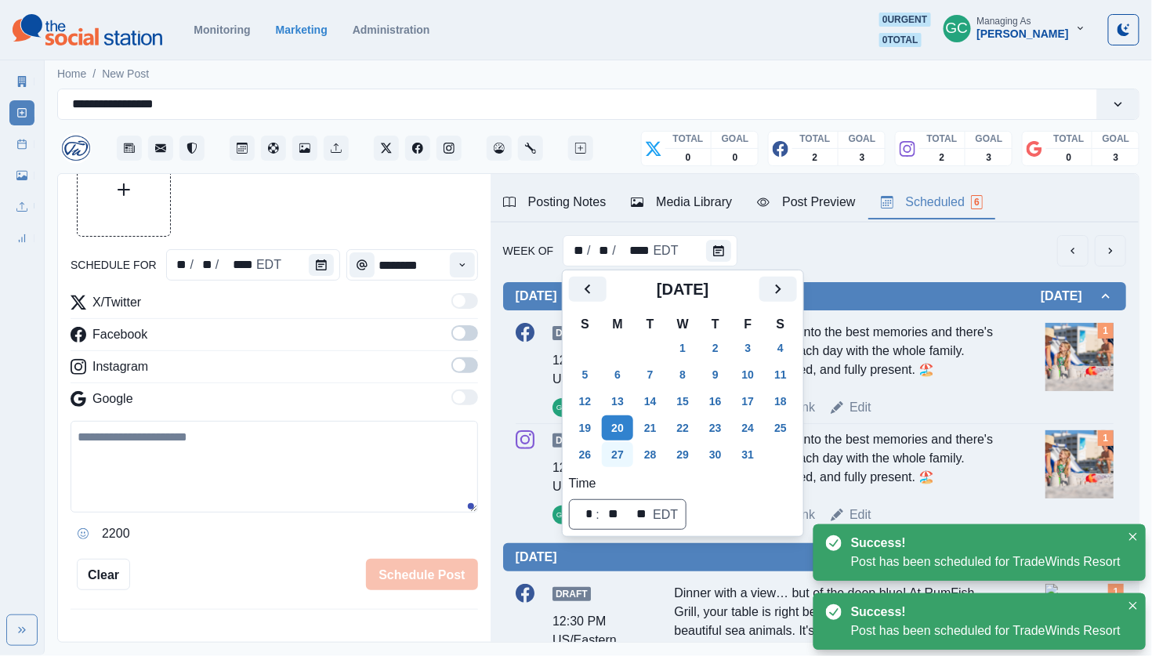
click at [625, 447] on button "27" at bounding box center [617, 454] width 31 height 25
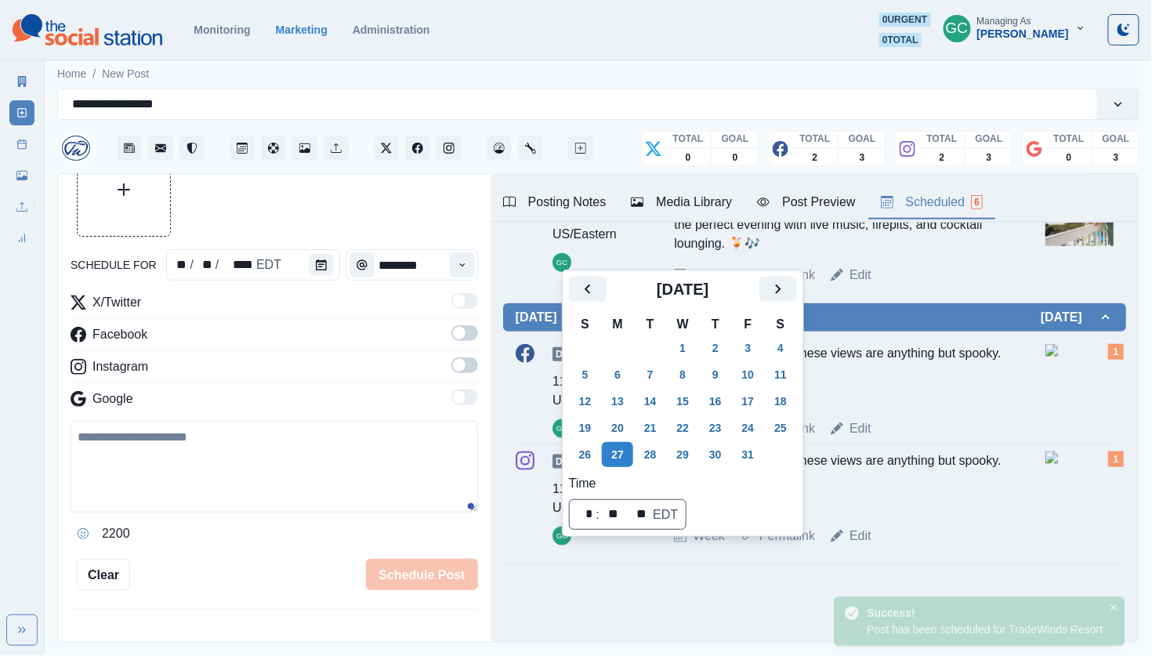
scroll to position [535, 0]
